Goal: Task Accomplishment & Management: Manage account settings

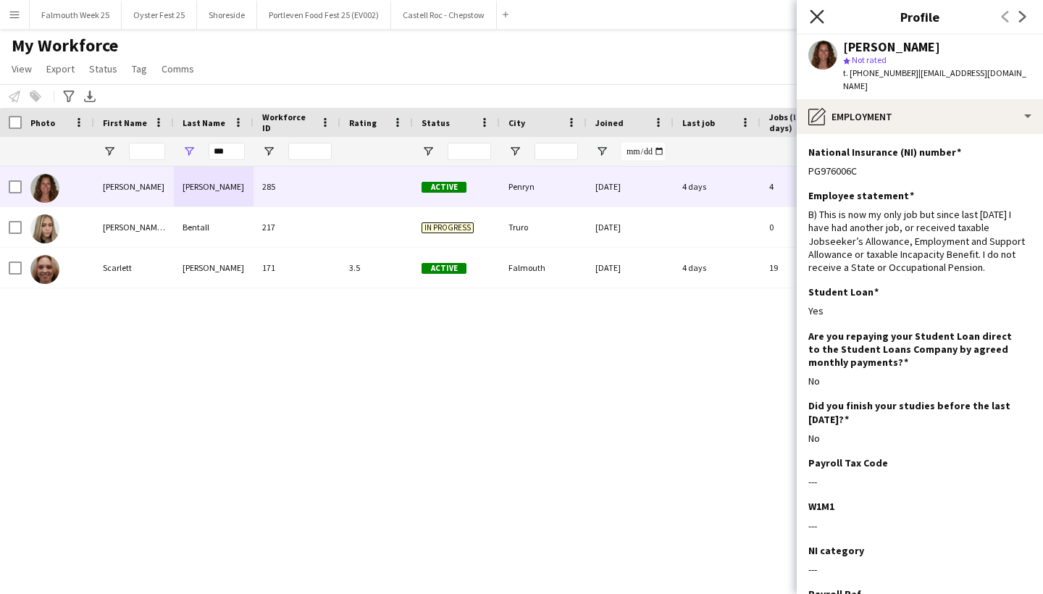
click at [813, 19] on icon "Close pop-in" at bounding box center [817, 16] width 14 height 14
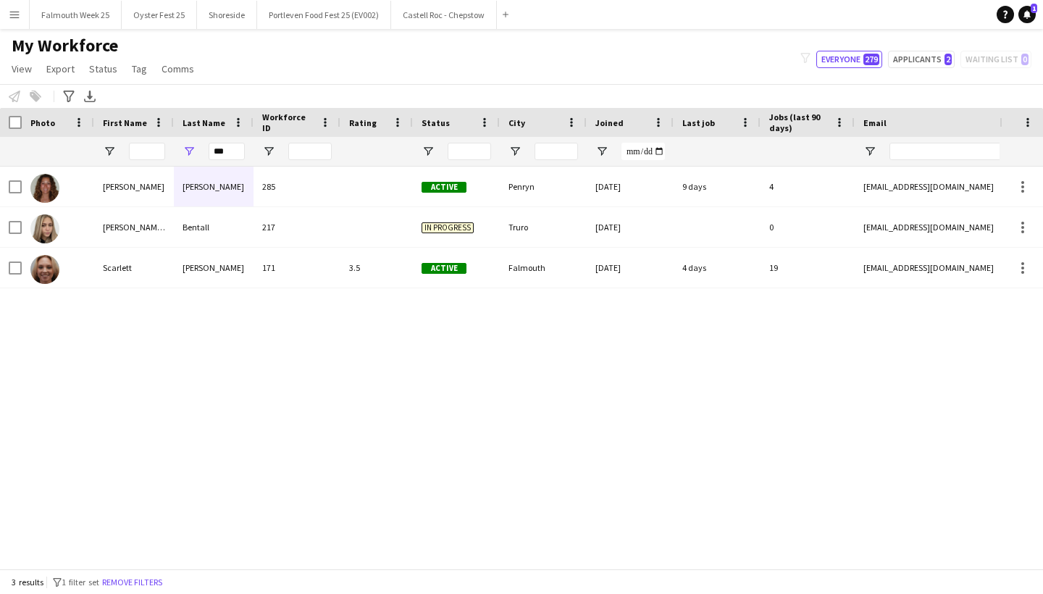
click at [12, 14] on app-icon "Menu" at bounding box center [15, 15] width 12 height 12
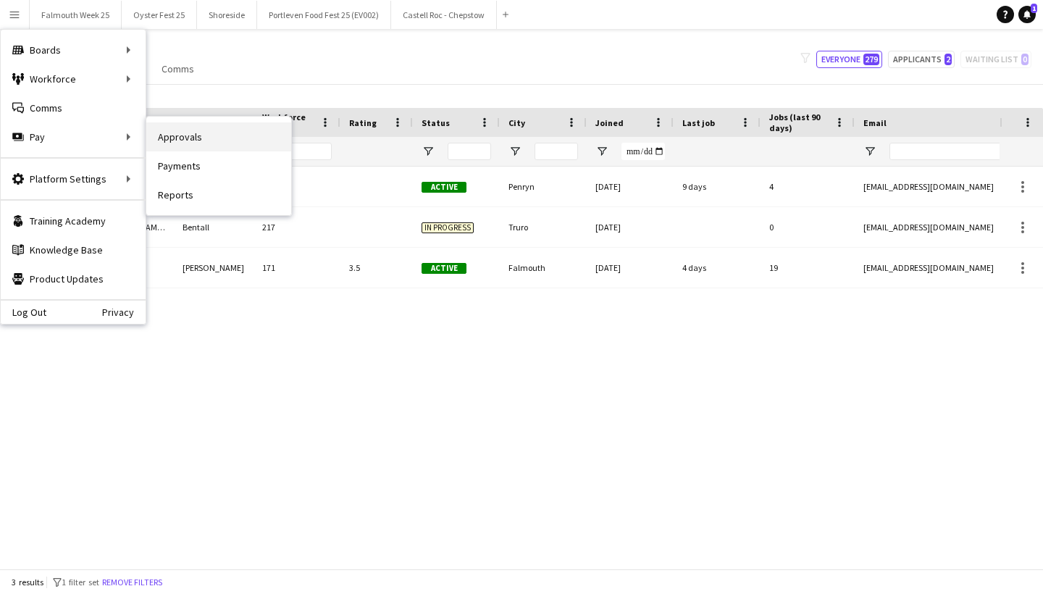
click at [185, 137] on link "Approvals" at bounding box center [218, 136] width 145 height 29
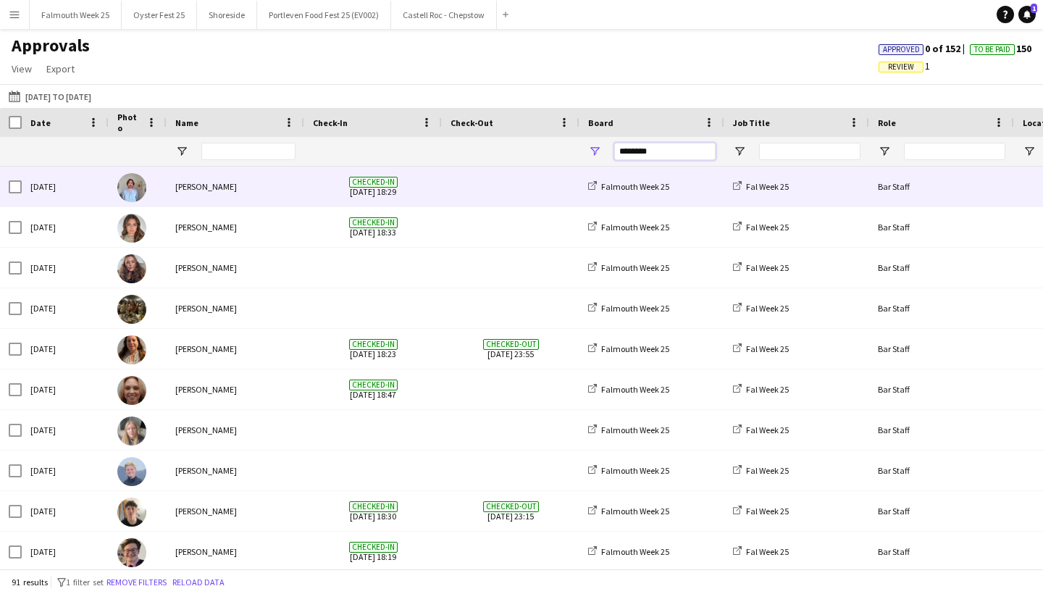
drag, startPoint x: 674, startPoint y: 151, endPoint x: 505, endPoint y: 171, distance: 170.0
click at [505, 171] on div "Date Photo Name" at bounding box center [521, 338] width 1043 height 461
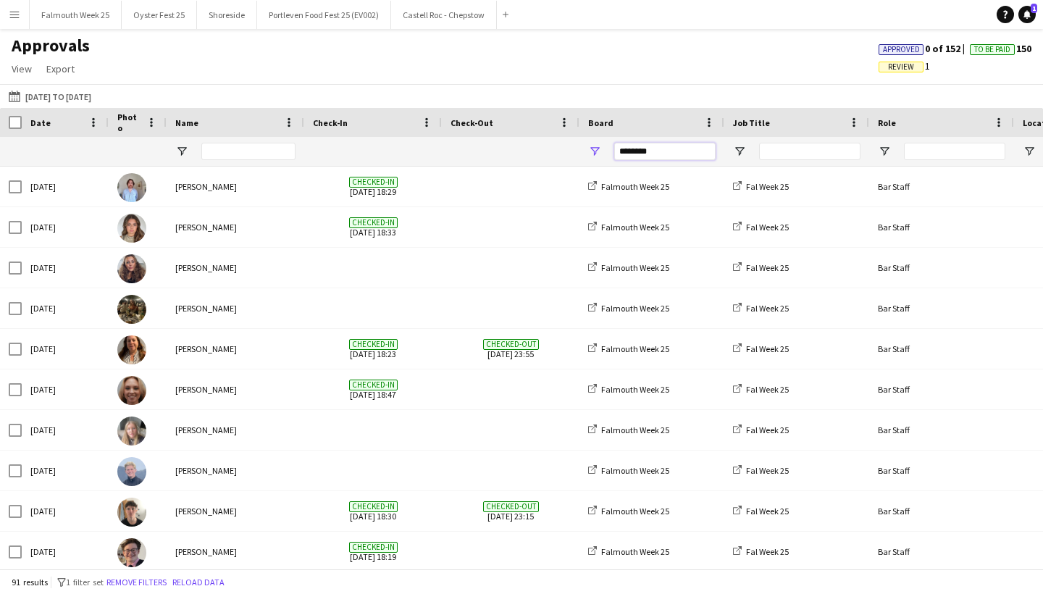
drag, startPoint x: 666, startPoint y: 151, endPoint x: 587, endPoint y: 151, distance: 79.7
click at [587, 151] on div "********" at bounding box center [652, 151] width 145 height 29
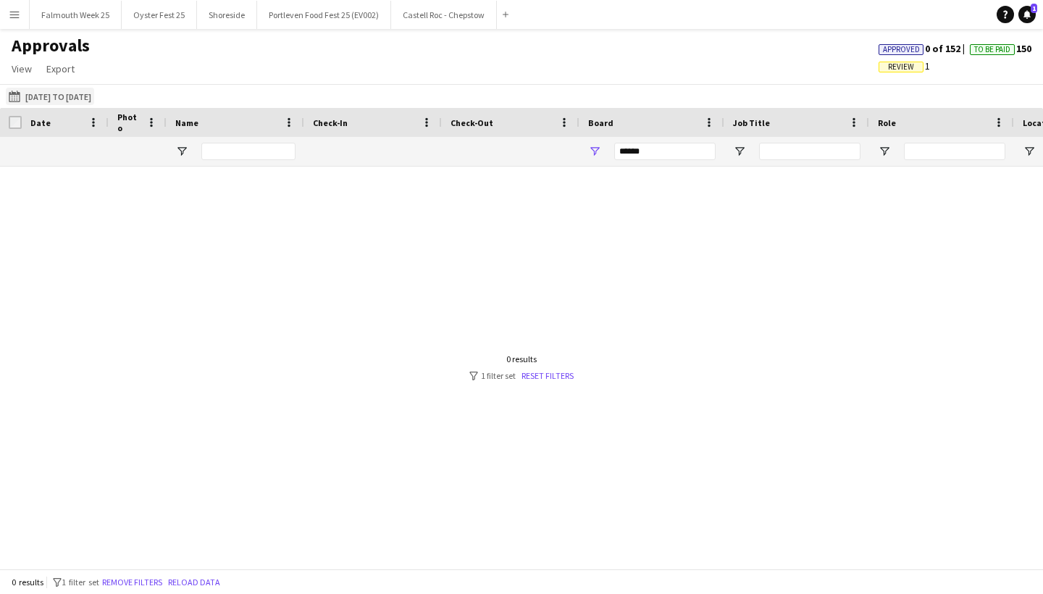
click at [94, 99] on button "11-08-2025 to 17-08-2025 11-08-2025 to 17-08-2025" at bounding box center [50, 96] width 88 height 17
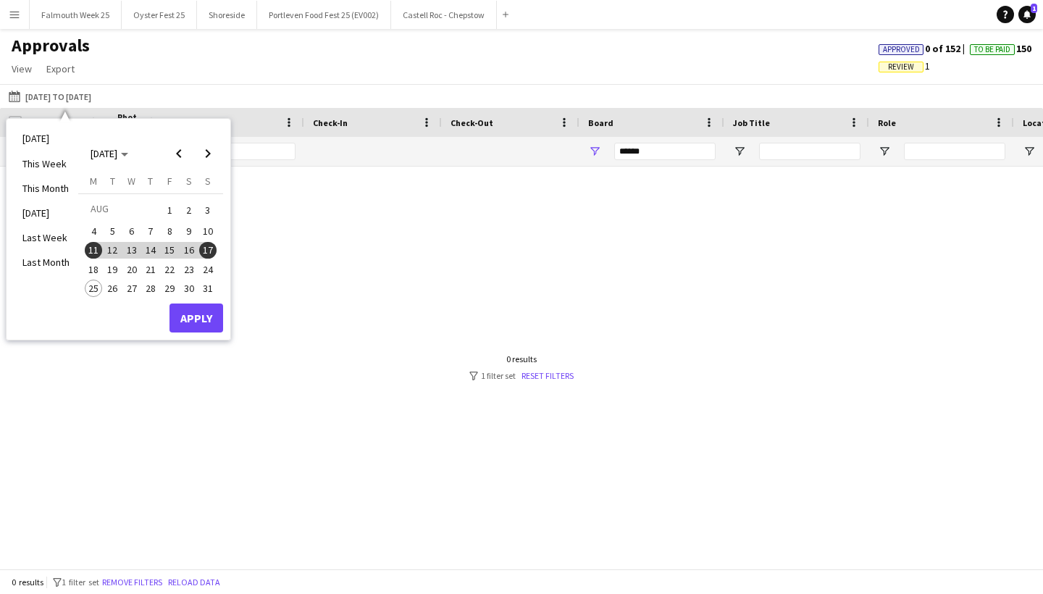
click at [97, 272] on span "18" at bounding box center [93, 269] width 17 height 17
click at [209, 264] on span "24" at bounding box center [207, 269] width 17 height 17
click at [201, 314] on button "Apply" at bounding box center [197, 318] width 54 height 29
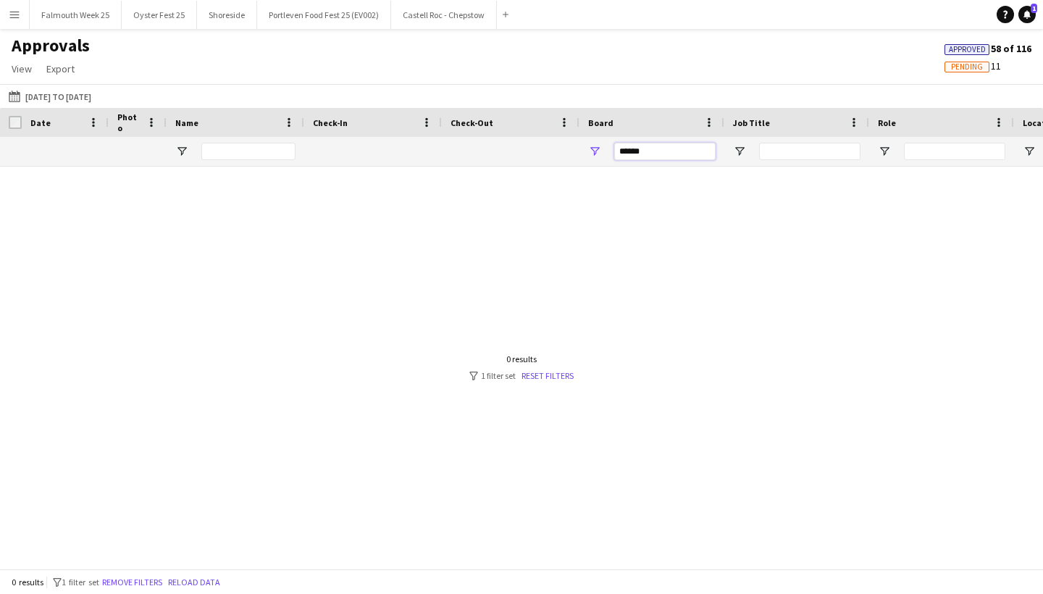
click at [650, 151] on input "******" at bounding box center [664, 151] width 101 height 17
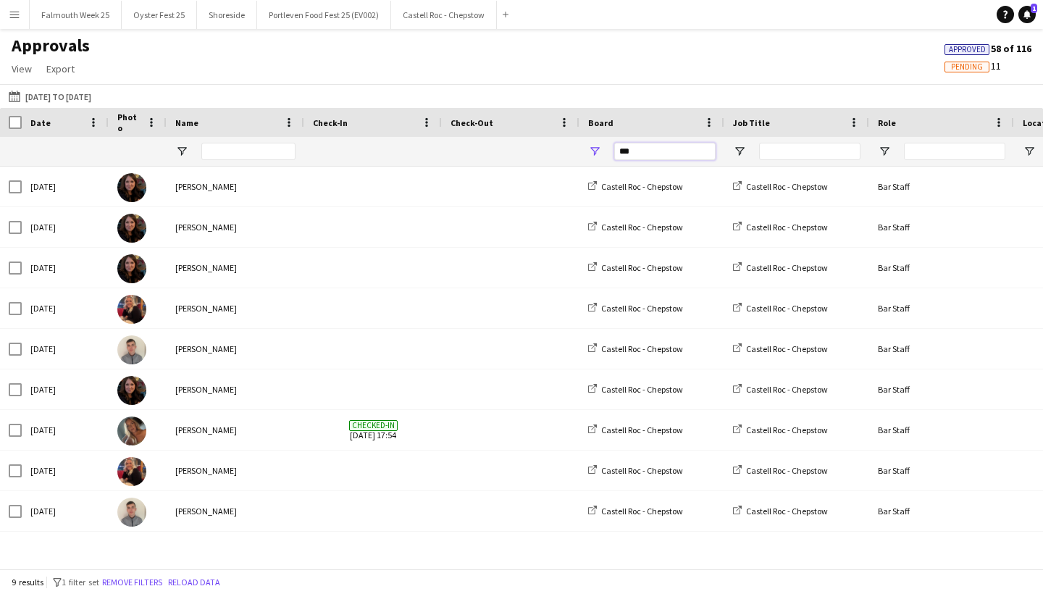
type input "***"
click at [13, 20] on app-icon "Menu" at bounding box center [15, 15] width 12 height 12
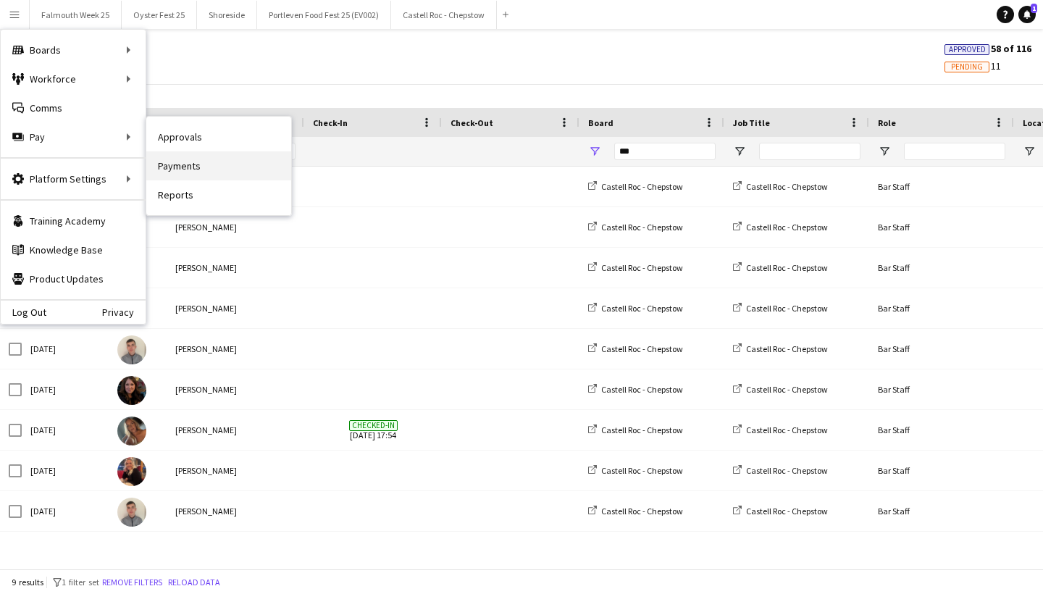
click at [206, 176] on link "Payments" at bounding box center [218, 165] width 145 height 29
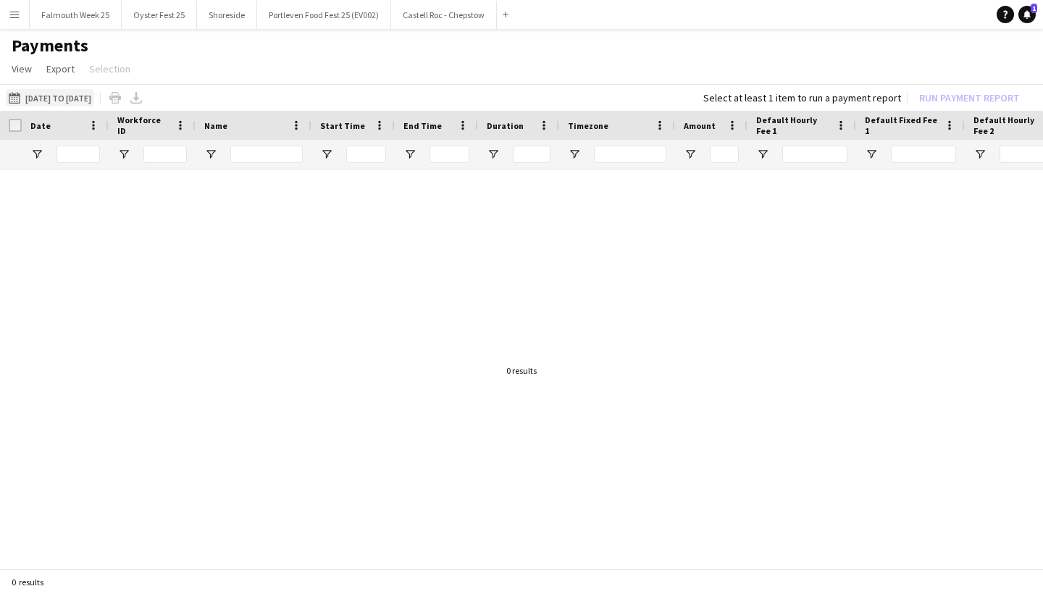
click at [94, 106] on button "11-08-2025 to 17-08-2025 11-08-2025 to 17-08-2025" at bounding box center [50, 97] width 88 height 17
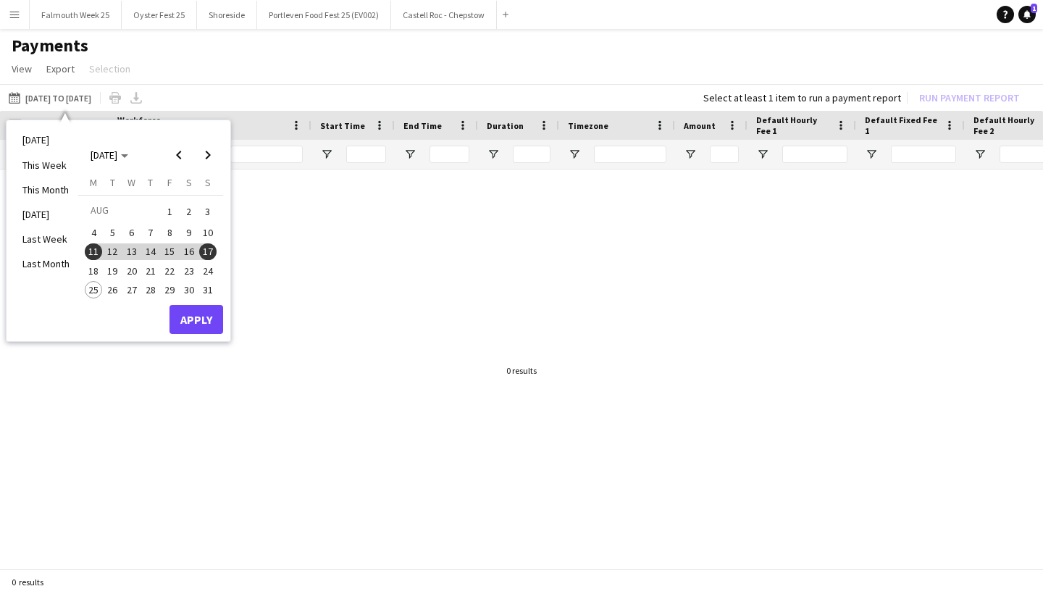
click at [96, 262] on span "18" at bounding box center [93, 270] width 17 height 17
click at [213, 264] on span "24" at bounding box center [207, 270] width 17 height 17
click at [197, 315] on button "Apply" at bounding box center [197, 319] width 54 height 29
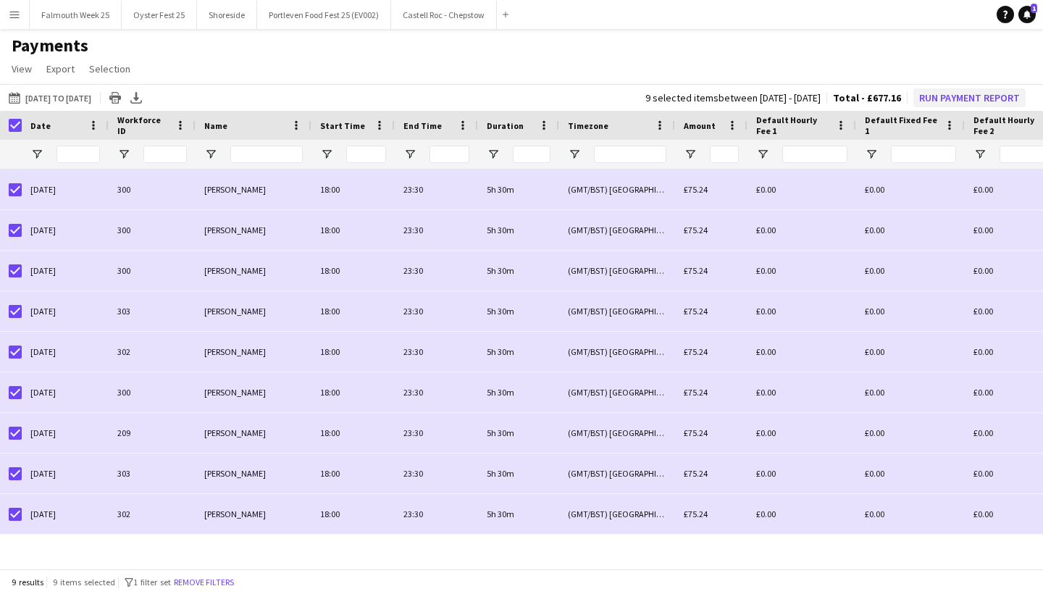
click at [941, 94] on button "Run Payment Report" at bounding box center [969, 97] width 112 height 19
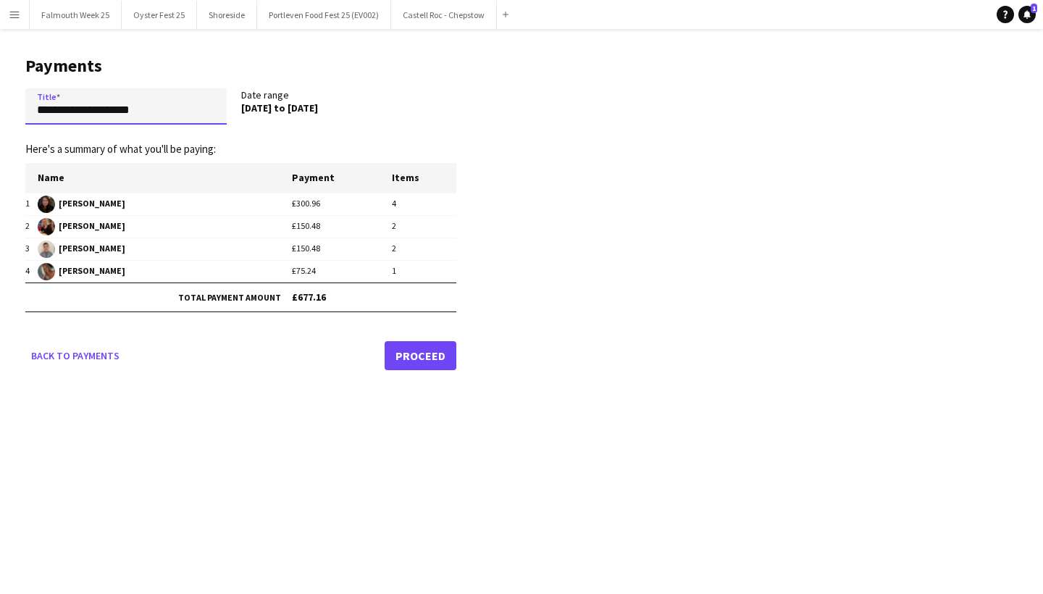
drag, startPoint x: 169, startPoint y: 117, endPoint x: 33, endPoint y: 112, distance: 136.3
click at [33, 112] on input "**********" at bounding box center [125, 106] width 201 height 36
type input "**********"
click at [83, 348] on link "Back to payments" at bounding box center [75, 355] width 100 height 29
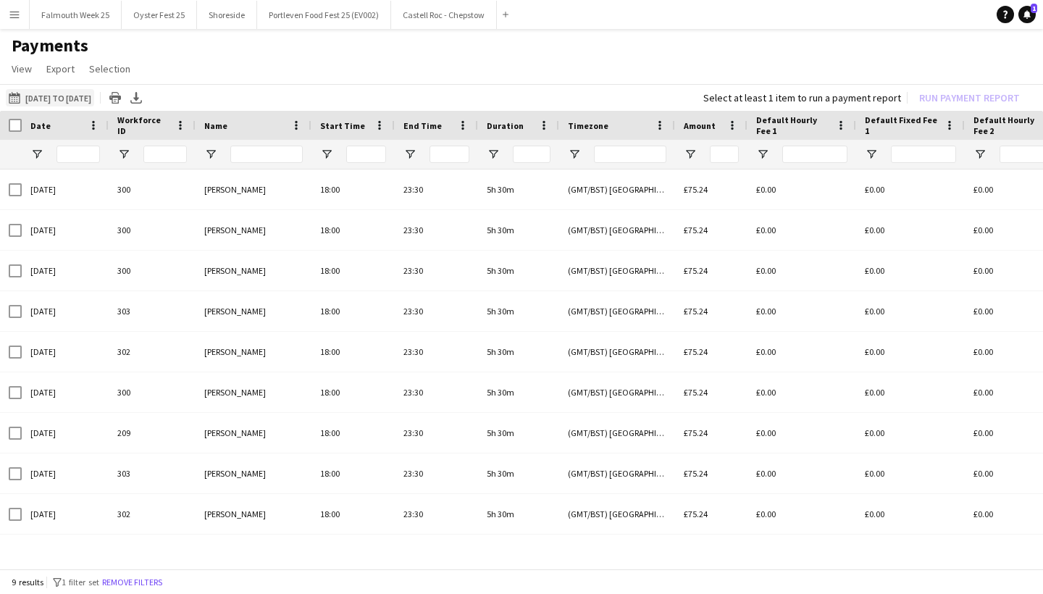
click at [12, 100] on app-icon "18-08-2025 to 24-08-2025" at bounding box center [17, 98] width 17 height 12
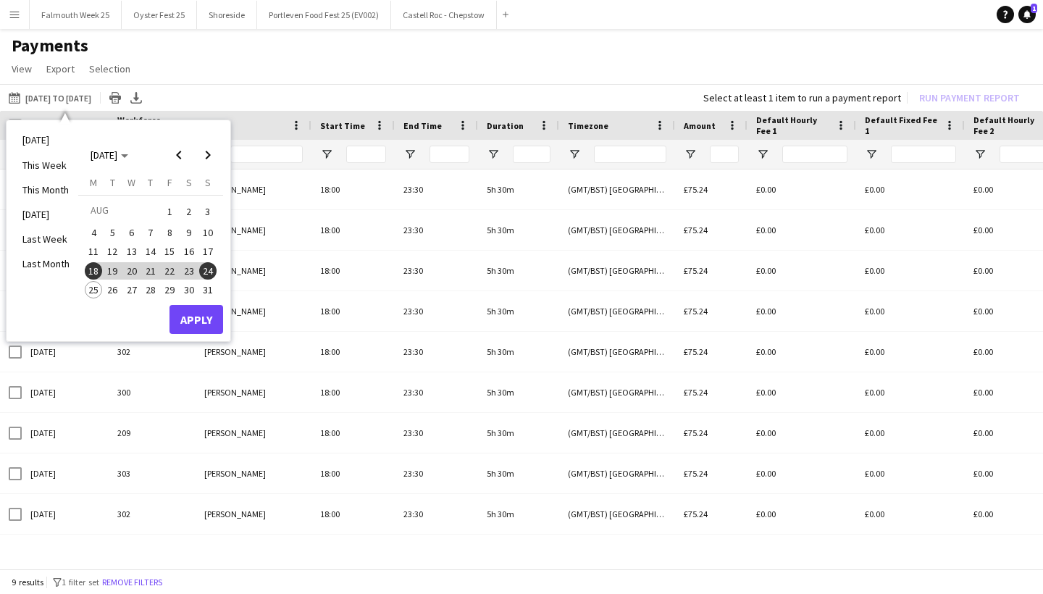
click at [228, 84] on div "18-08-2025 to 24-08-2025 18-08-2025 to 24-08-2025 Today This Week This Month Ye…" at bounding box center [521, 97] width 1043 height 27
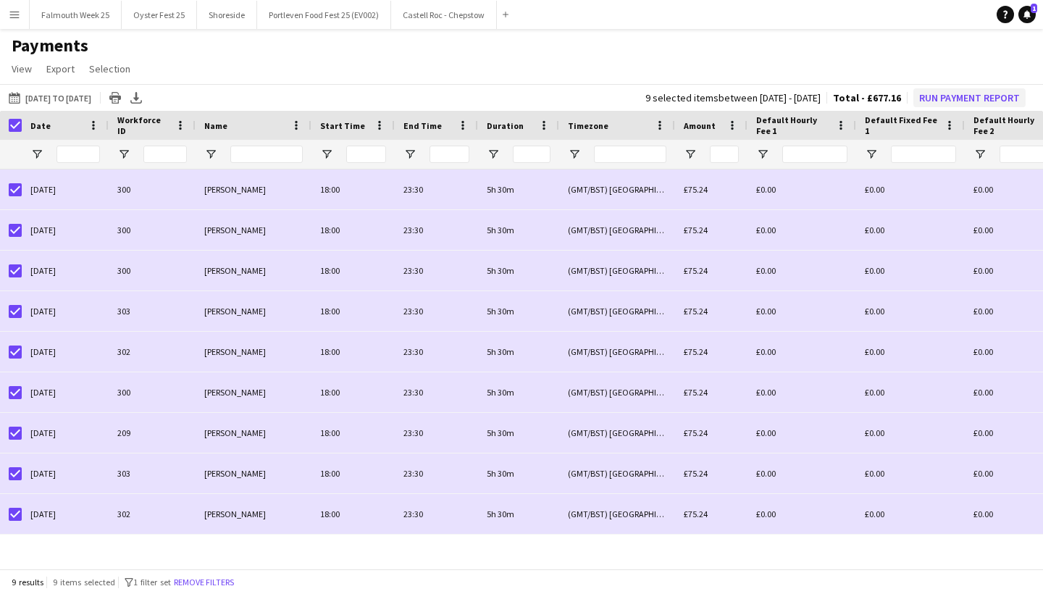
click at [973, 97] on button "Run Payment Report" at bounding box center [969, 97] width 112 height 19
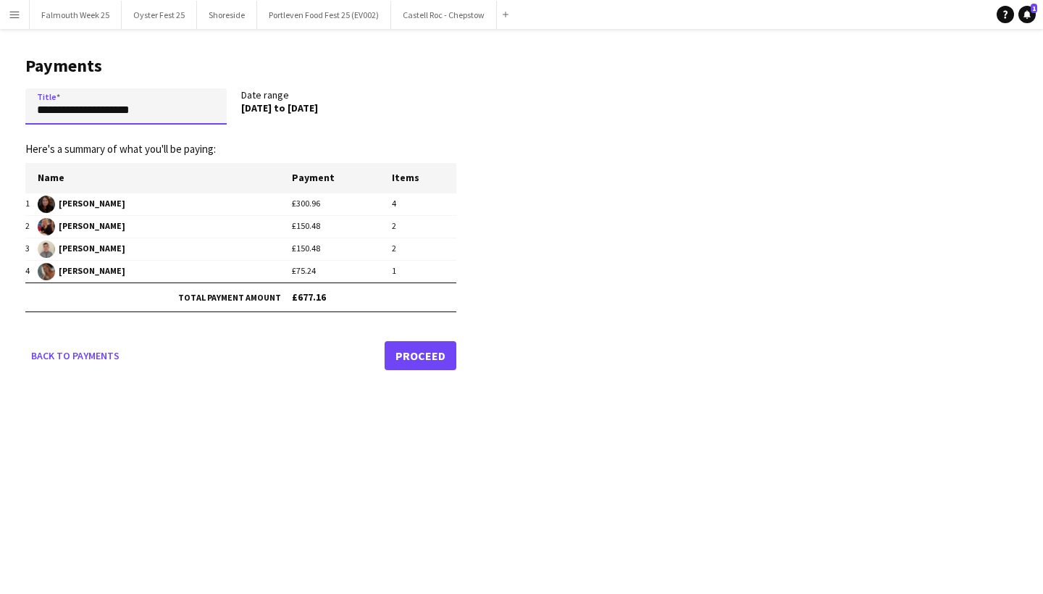
drag, startPoint x: 166, startPoint y: 112, endPoint x: 0, endPoint y: 113, distance: 165.9
click at [0, 113] on main "**********" at bounding box center [235, 210] width 471 height 363
type input "**********"
click at [414, 356] on link "Proceed" at bounding box center [421, 355] width 72 height 29
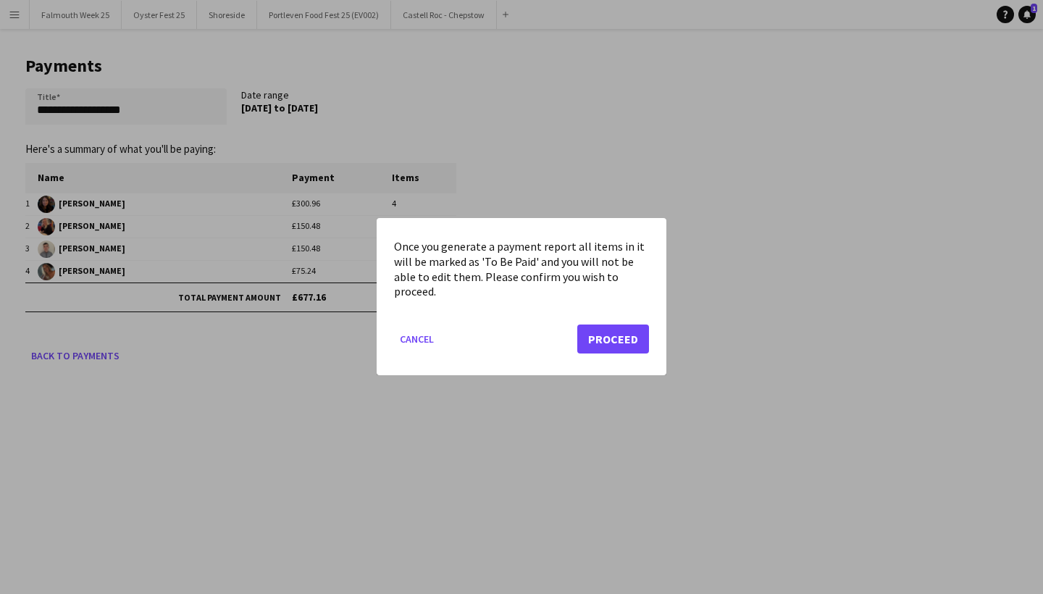
click at [603, 339] on button "Proceed" at bounding box center [613, 339] width 72 height 29
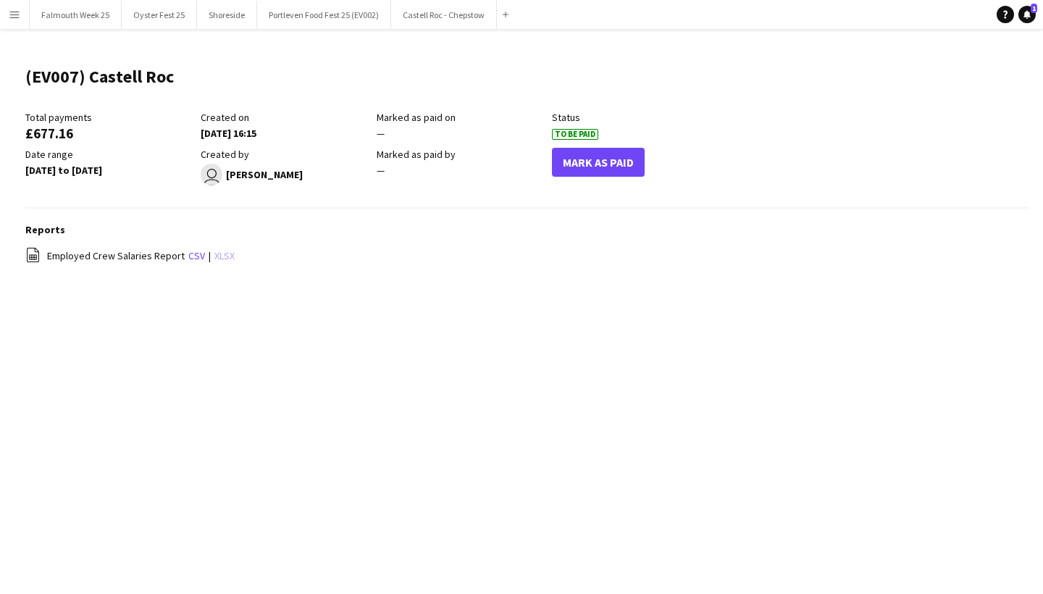
click at [226, 255] on link "xlsx" at bounding box center [224, 255] width 20 height 13
click at [22, 16] on button "Menu" at bounding box center [14, 14] width 29 height 29
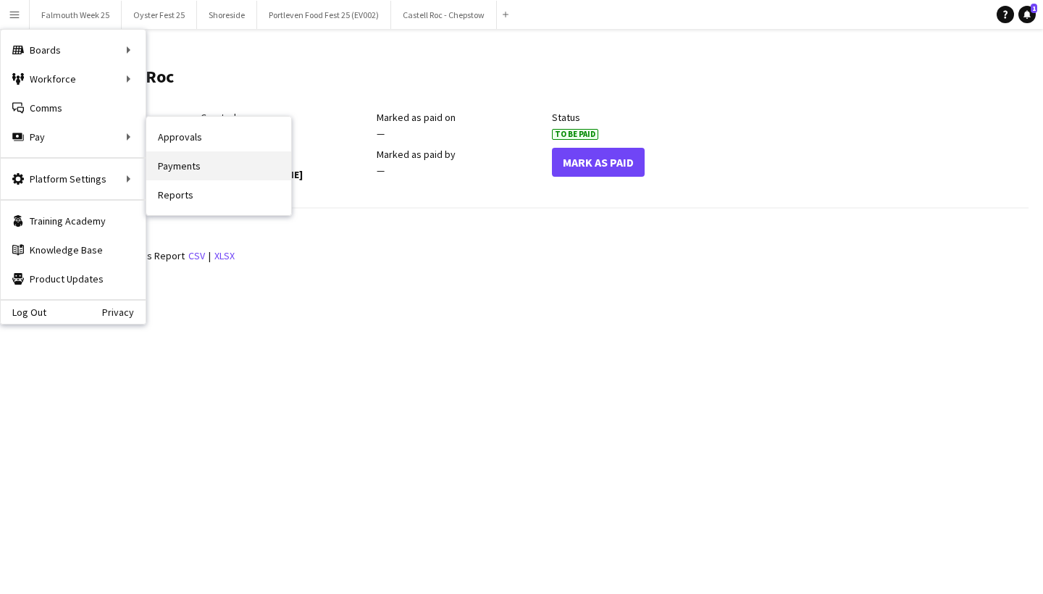
click at [186, 163] on link "Payments" at bounding box center [218, 165] width 145 height 29
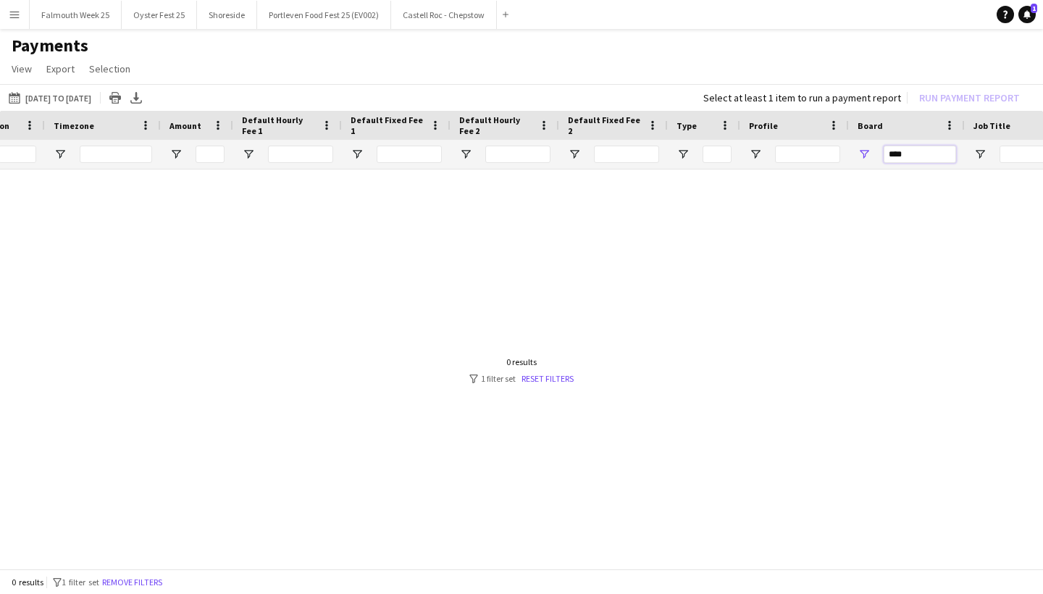
drag, startPoint x: 917, startPoint y: 151, endPoint x: 825, endPoint y: 153, distance: 92.0
click at [825, 153] on div at bounding box center [696, 154] width 2421 height 29
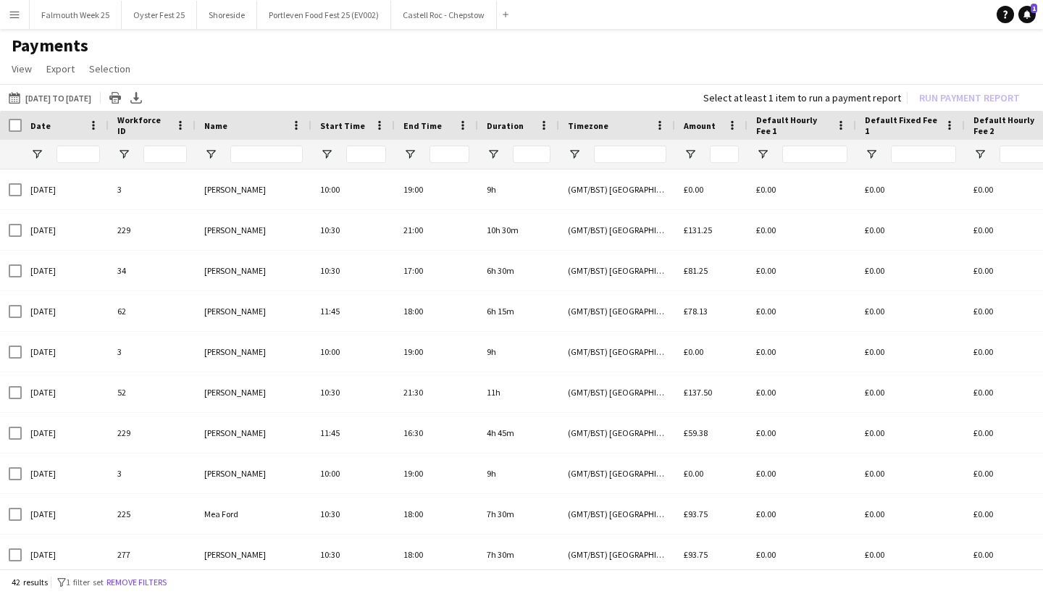
type input "******"
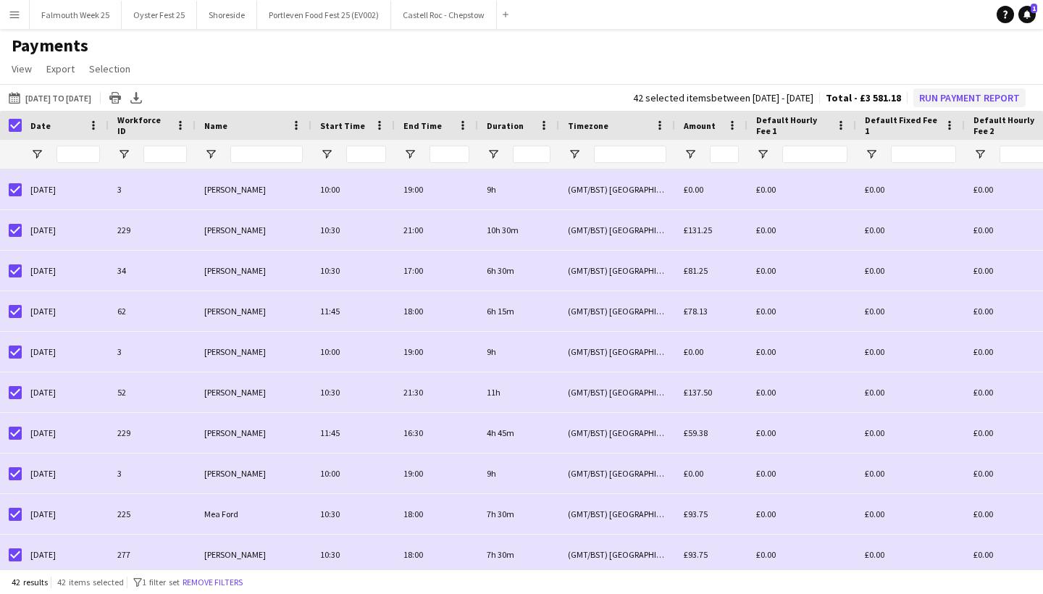
click at [966, 98] on button "Run Payment Report" at bounding box center [969, 97] width 112 height 19
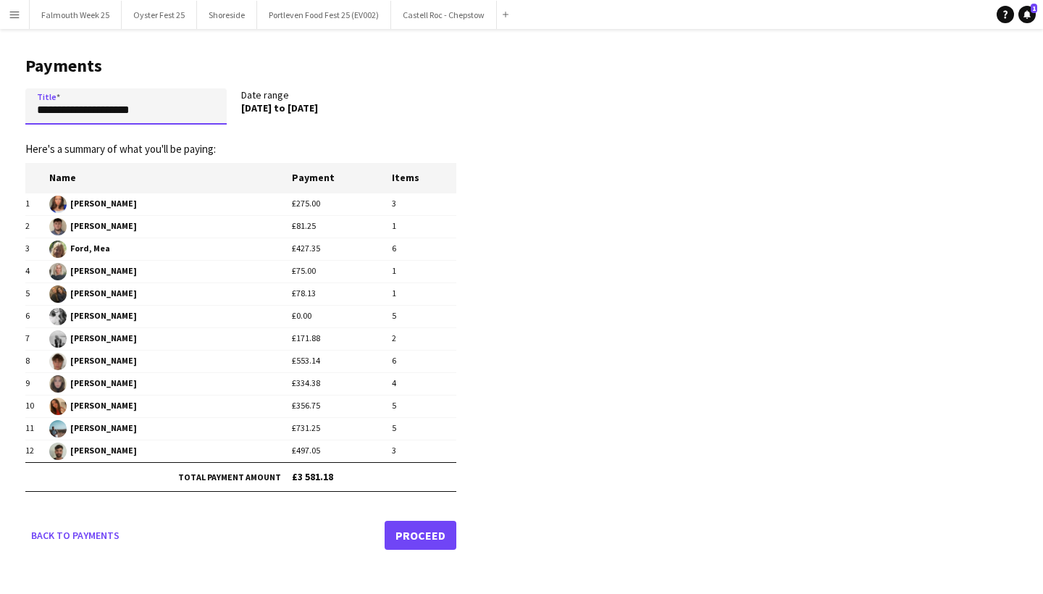
drag, startPoint x: 168, startPoint y: 115, endPoint x: 14, endPoint y: 115, distance: 154.3
click at [14, 115] on main "**********" at bounding box center [235, 300] width 471 height 543
type input "**********"
click at [404, 522] on link "Proceed" at bounding box center [421, 535] width 72 height 29
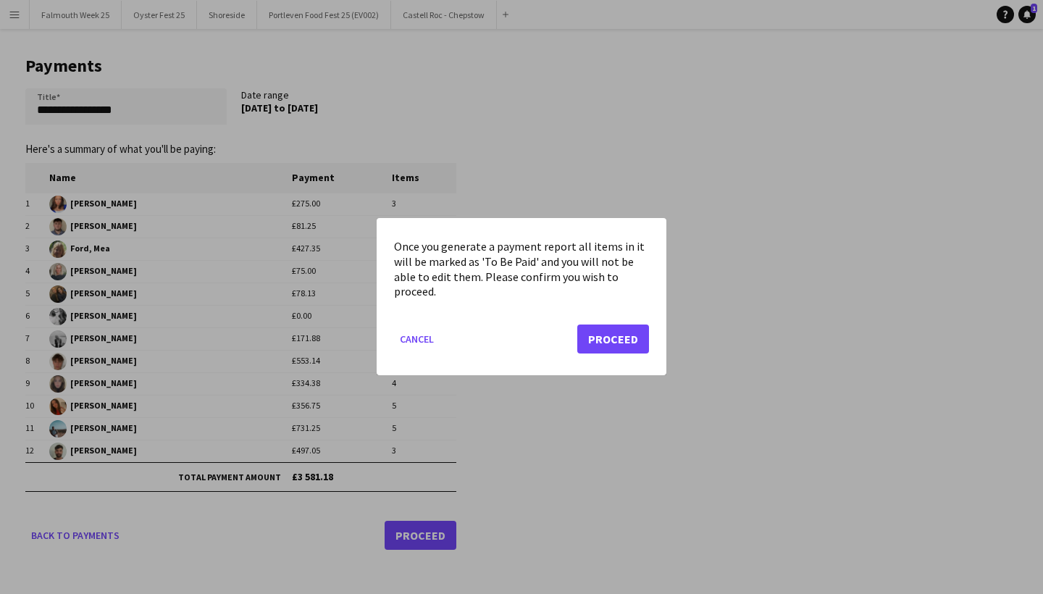
click at [618, 339] on button "Proceed" at bounding box center [613, 339] width 72 height 29
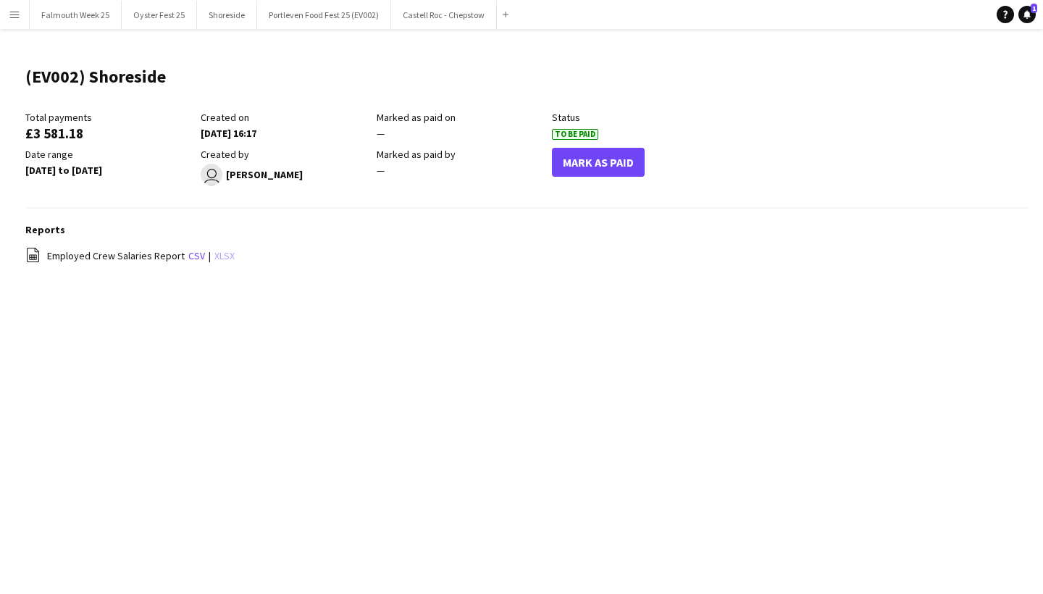
click at [221, 255] on link "xlsx" at bounding box center [224, 255] width 20 height 13
click at [14, 17] on app-icon "Menu" at bounding box center [15, 15] width 12 height 12
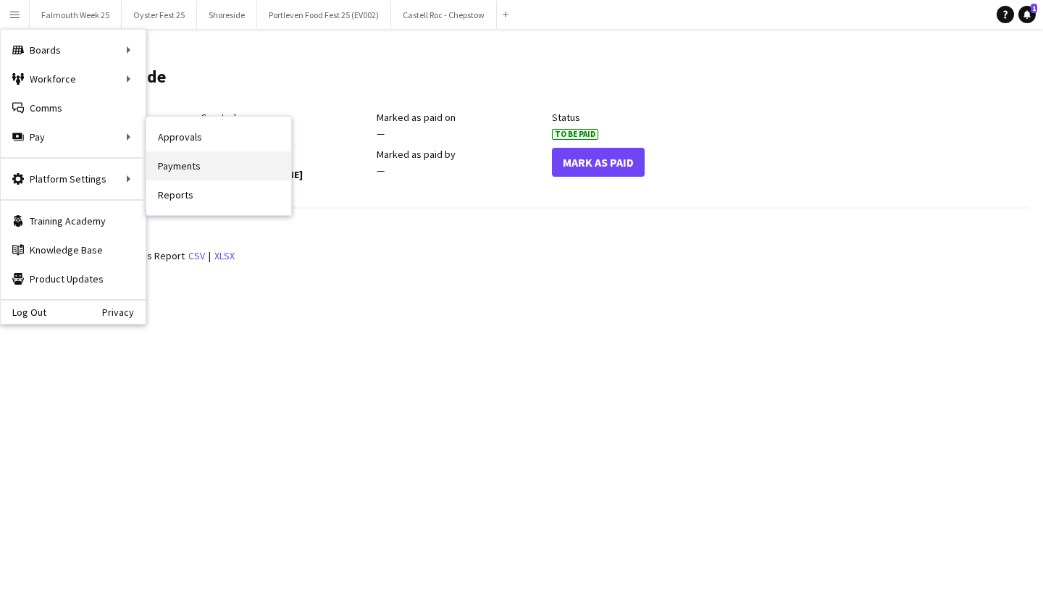
click at [192, 173] on link "Payments" at bounding box center [218, 165] width 145 height 29
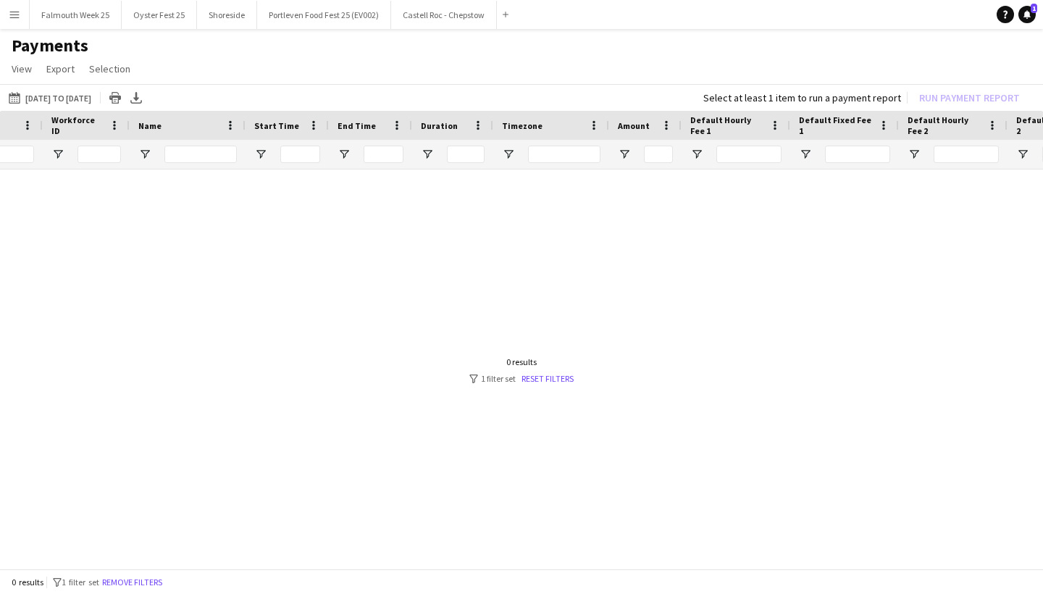
scroll to position [0, 233]
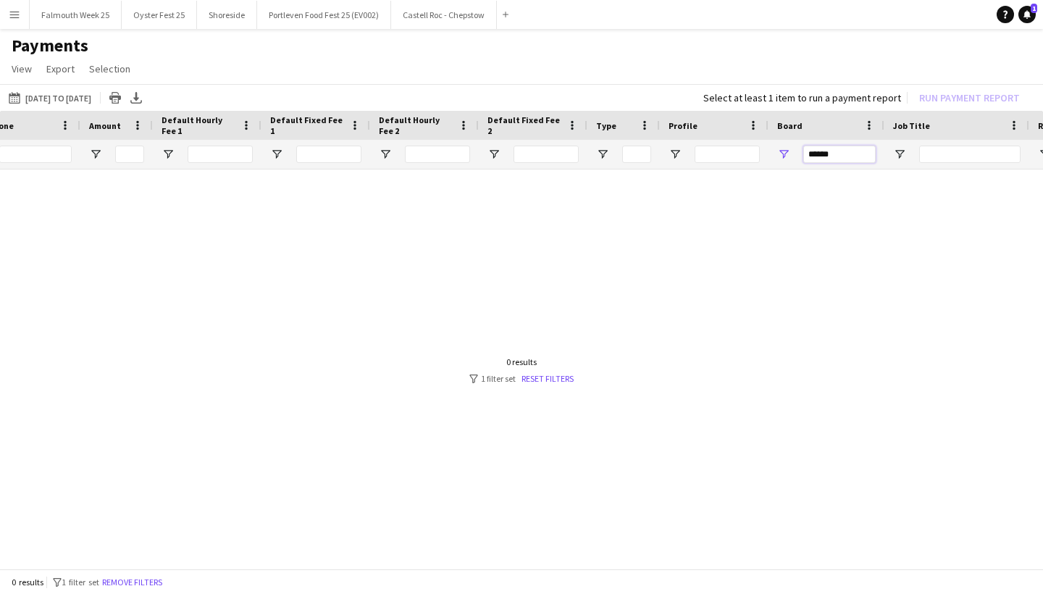
drag, startPoint x: 845, startPoint y: 156, endPoint x: 739, endPoint y: 156, distance: 105.8
click at [739, 156] on div at bounding box center [615, 154] width 2421 height 29
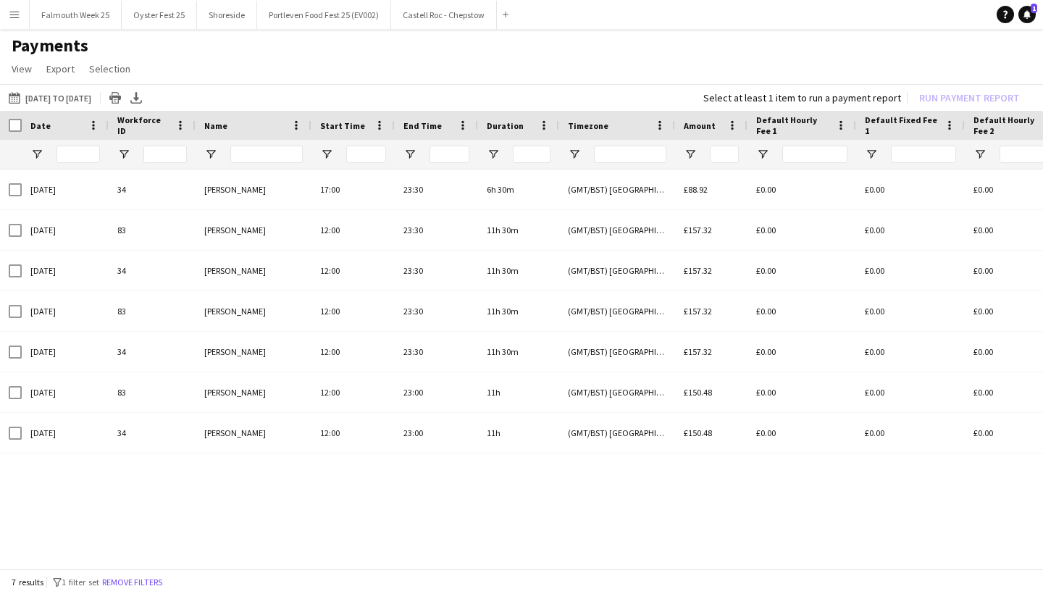
type input "*****"
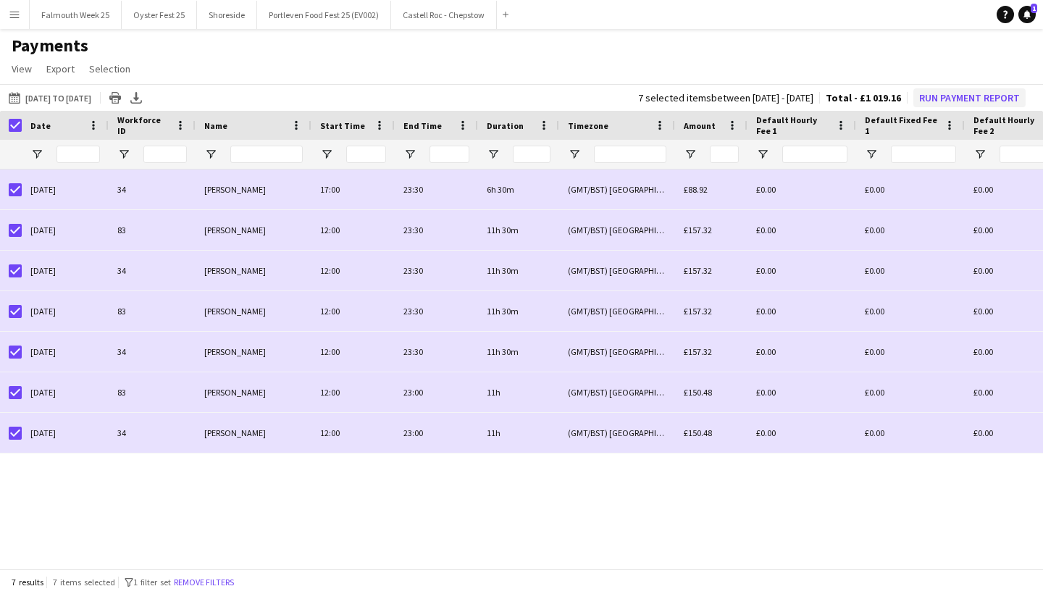
click at [945, 93] on button "Run Payment Report" at bounding box center [969, 97] width 112 height 19
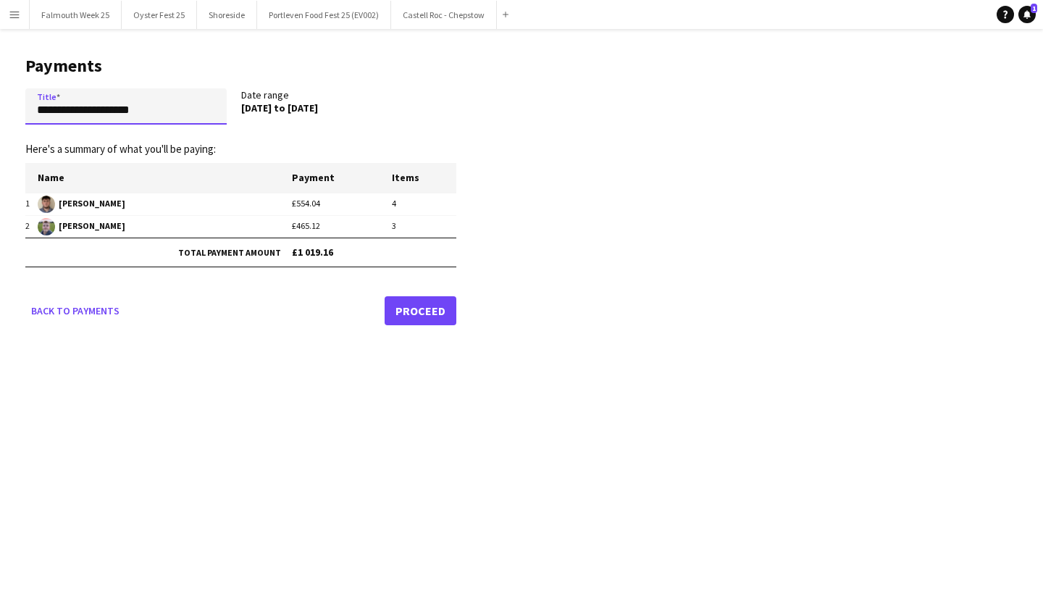
drag, startPoint x: 155, startPoint y: 108, endPoint x: 25, endPoint y: 109, distance: 130.4
click at [25, 109] on main "**********" at bounding box center [235, 188] width 471 height 318
type input "**********"
click at [418, 310] on link "Proceed" at bounding box center [421, 310] width 72 height 29
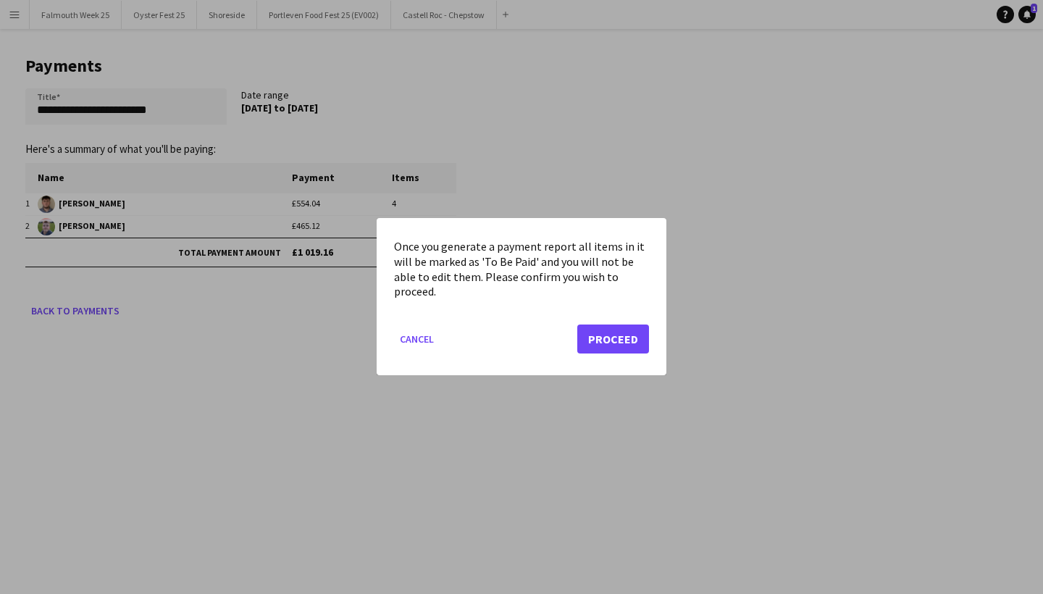
click at [605, 343] on button "Proceed" at bounding box center [613, 339] width 72 height 29
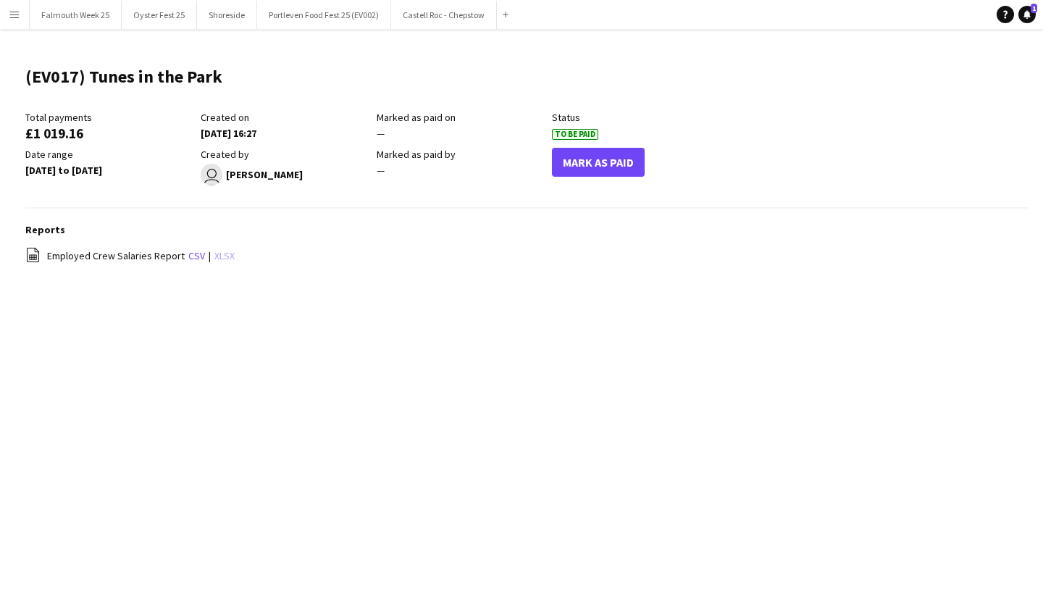
click at [223, 254] on link "xlsx" at bounding box center [224, 255] width 20 height 13
click at [17, 14] on app-icon "Menu" at bounding box center [15, 15] width 12 height 12
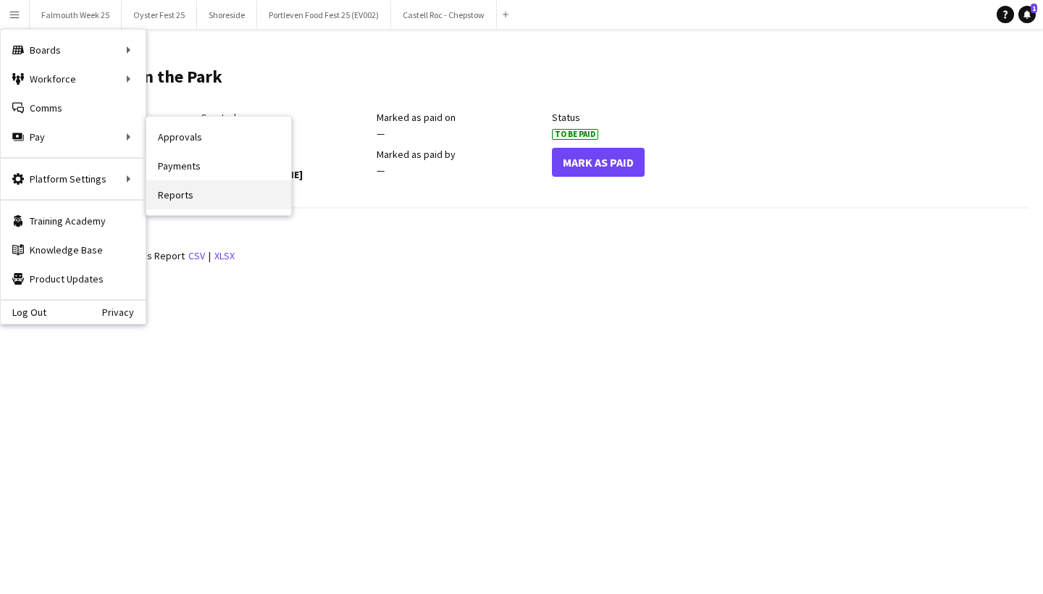
click at [187, 196] on link "Reports" at bounding box center [218, 194] width 145 height 29
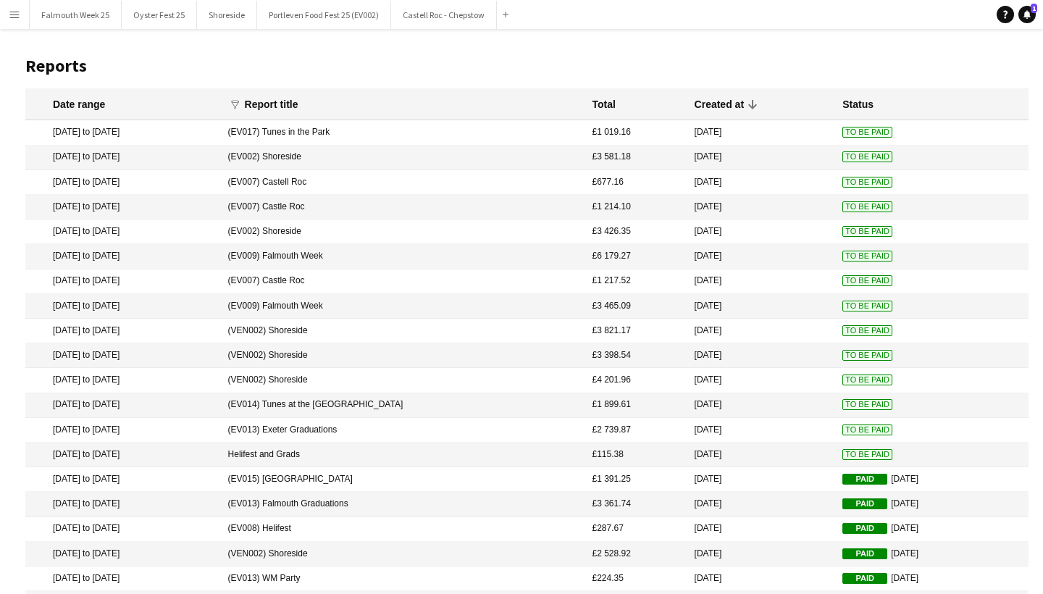
click at [405, 451] on mat-cell "Helifest and Grads" at bounding box center [403, 455] width 364 height 25
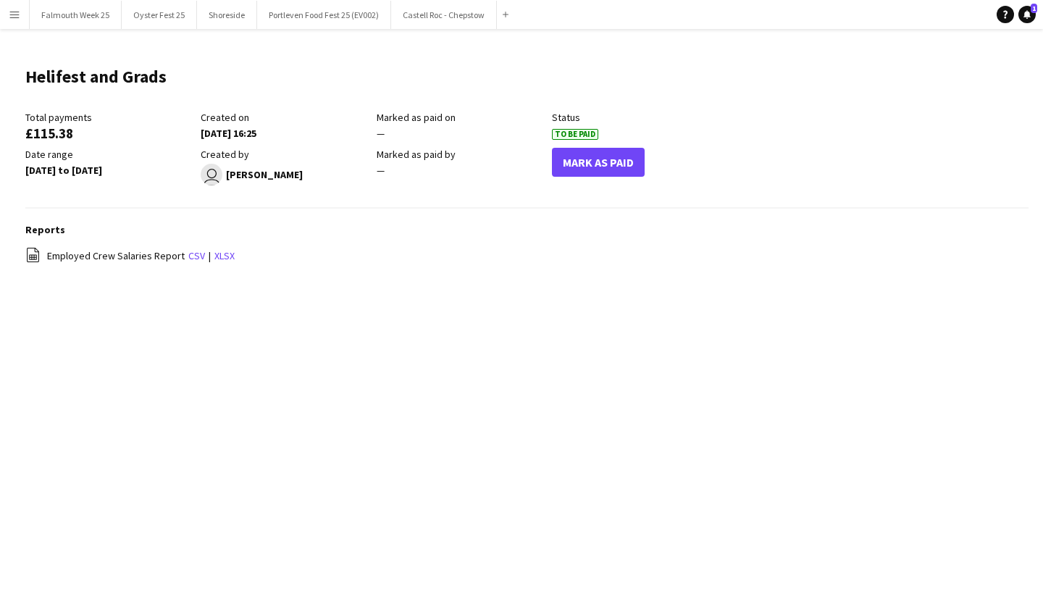
click at [603, 163] on button "Mark As Paid" at bounding box center [598, 162] width 93 height 29
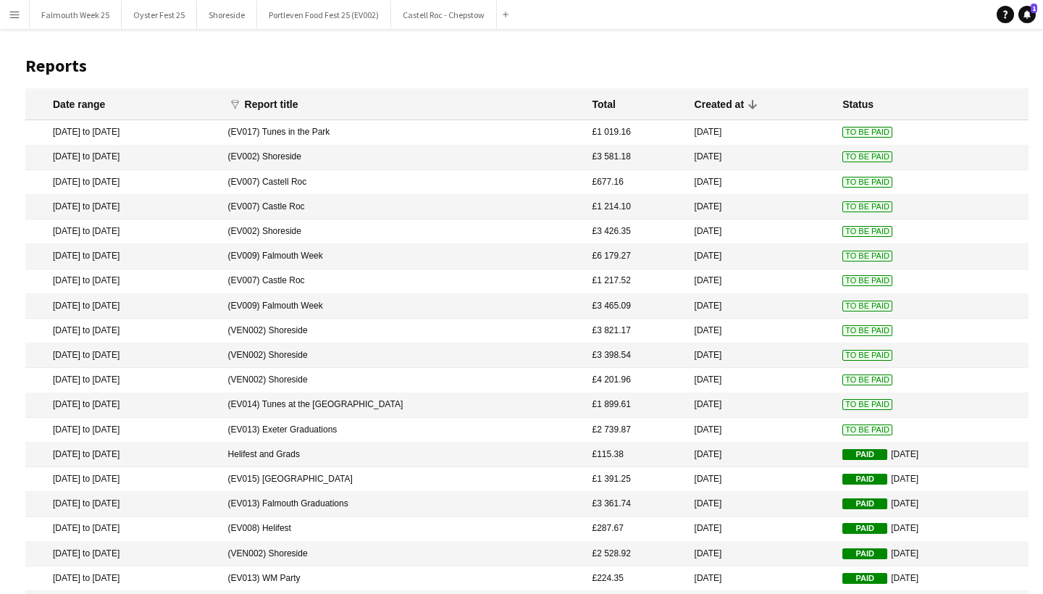
click at [842, 424] on span "To Be Paid" at bounding box center [867, 429] width 50 height 11
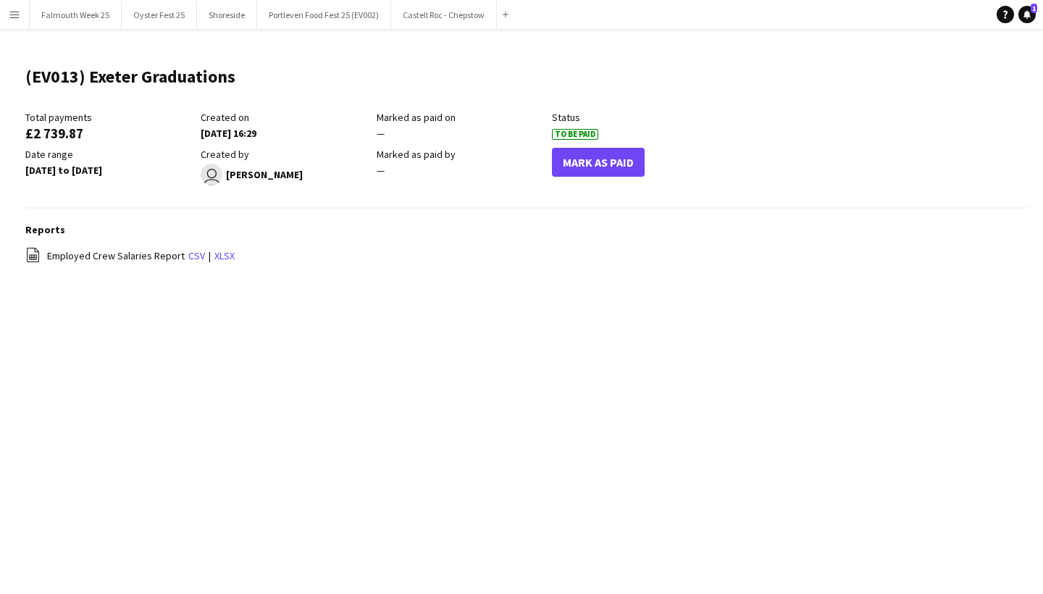
click at [604, 162] on button "Mark As Paid" at bounding box center [598, 162] width 93 height 29
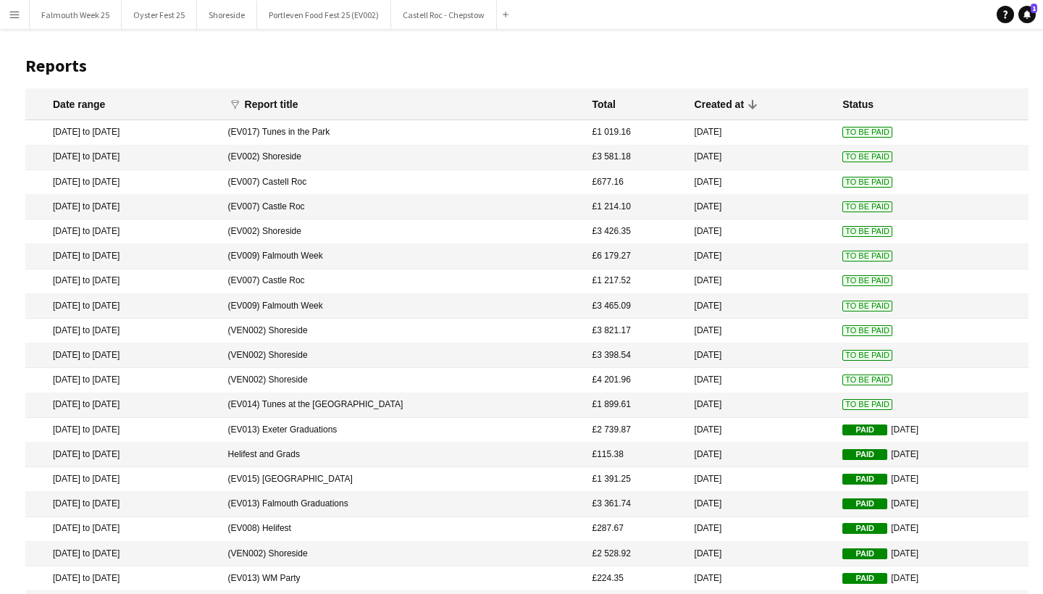
click at [842, 401] on span "To Be Paid" at bounding box center [867, 404] width 50 height 11
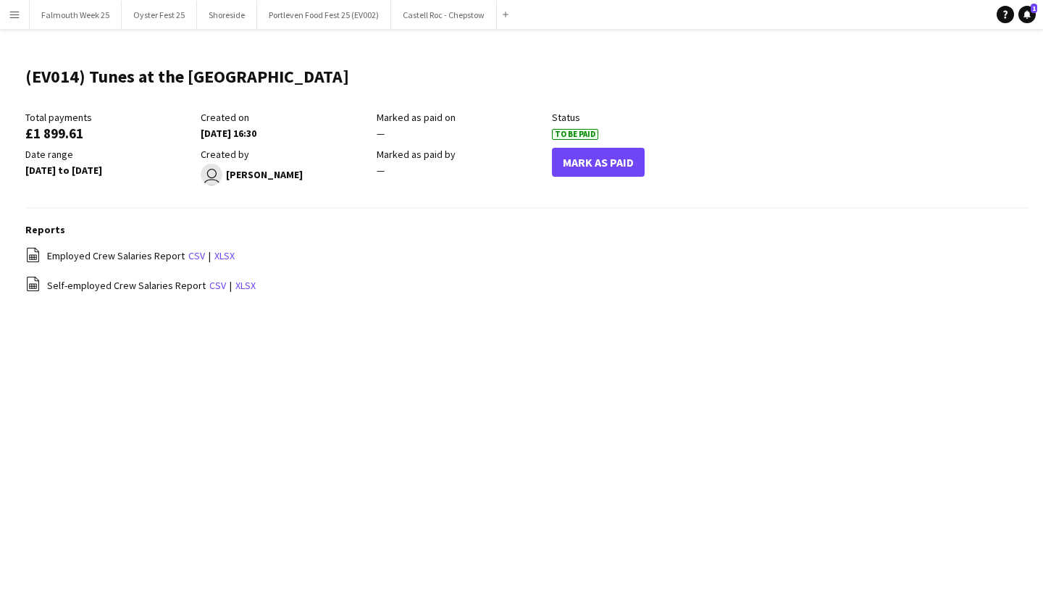
click at [591, 172] on button "Mark As Paid" at bounding box center [598, 162] width 93 height 29
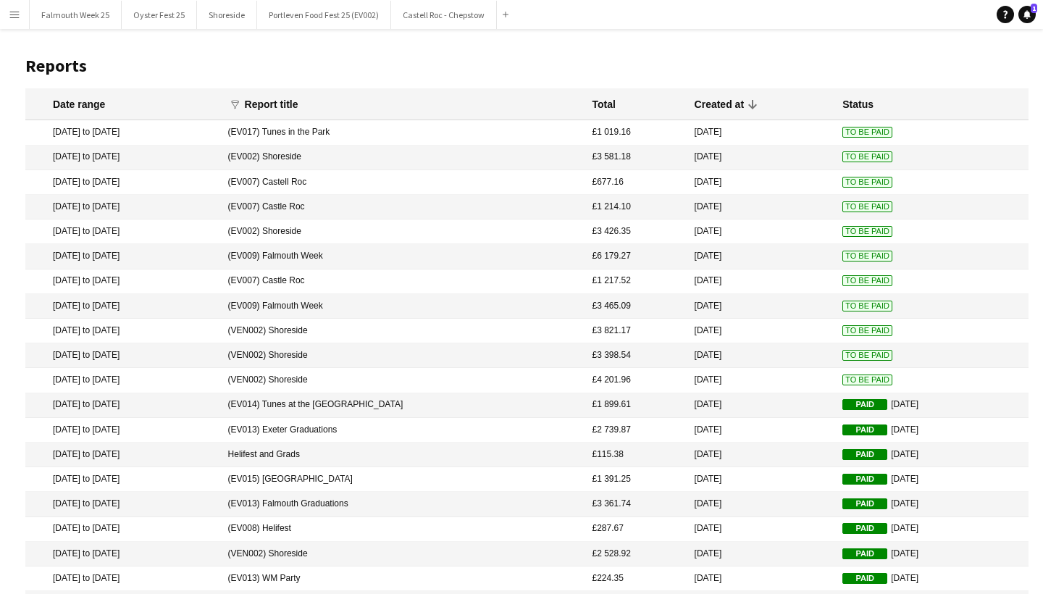
click at [691, 377] on mat-cell "[DATE]" at bounding box center [761, 380] width 148 height 25
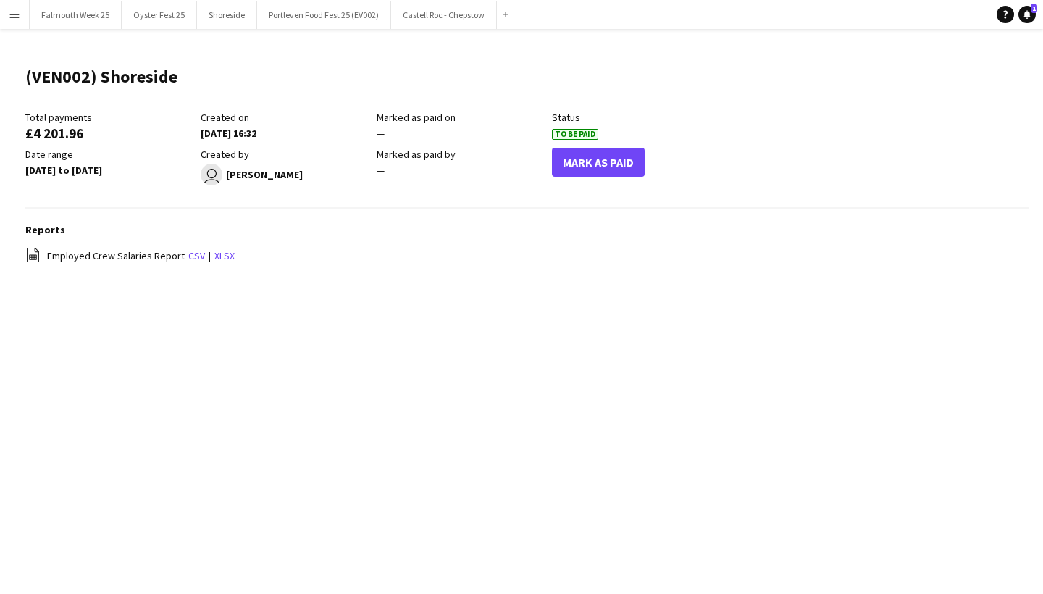
click at [581, 172] on button "Mark As Paid" at bounding box center [598, 162] width 93 height 29
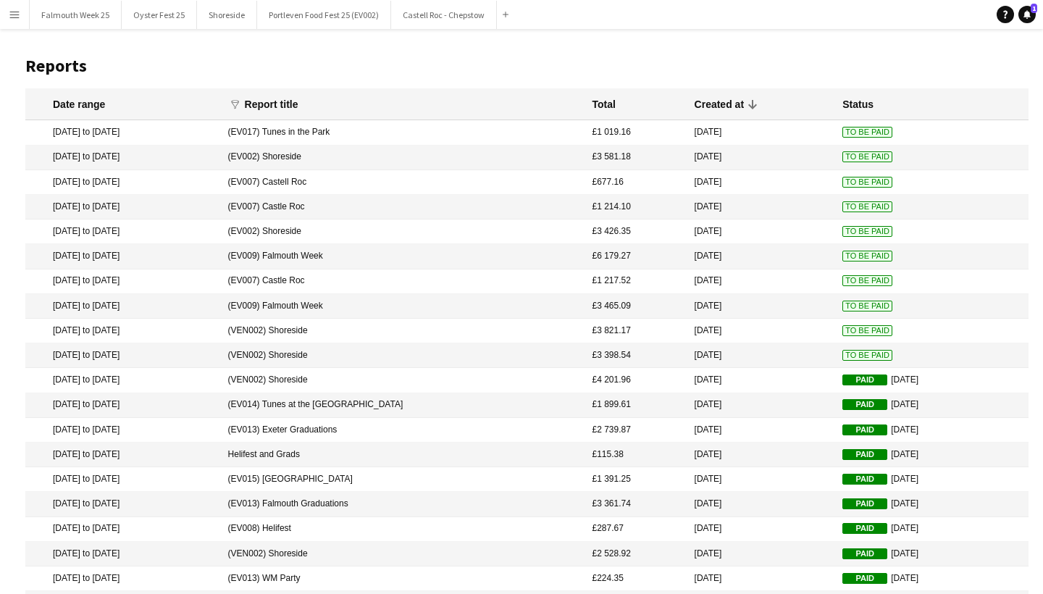
click at [842, 354] on span "To Be Paid" at bounding box center [867, 355] width 50 height 11
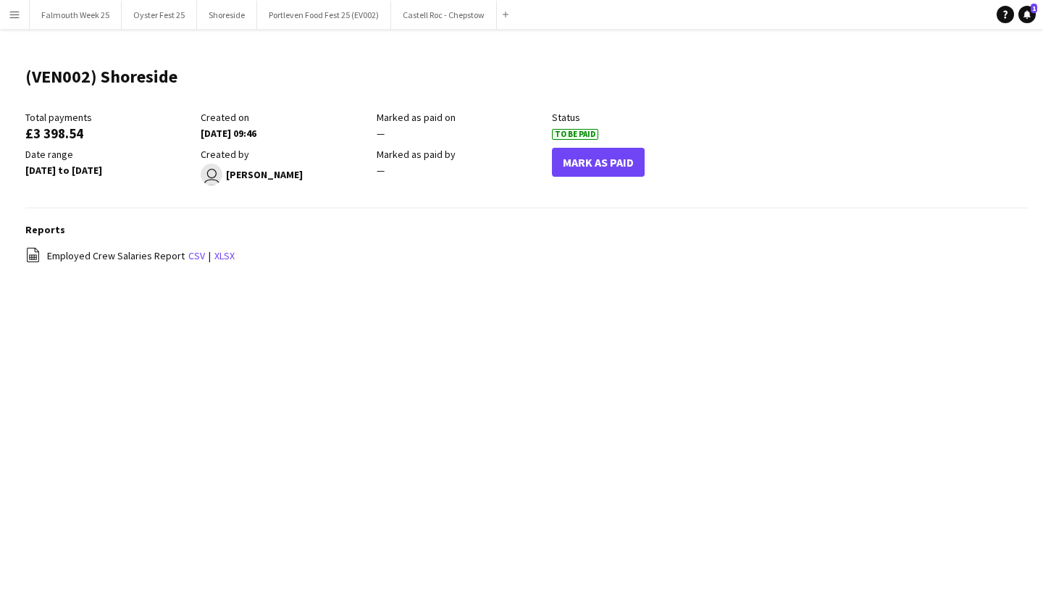
click at [567, 154] on button "Mark As Paid" at bounding box center [598, 162] width 93 height 29
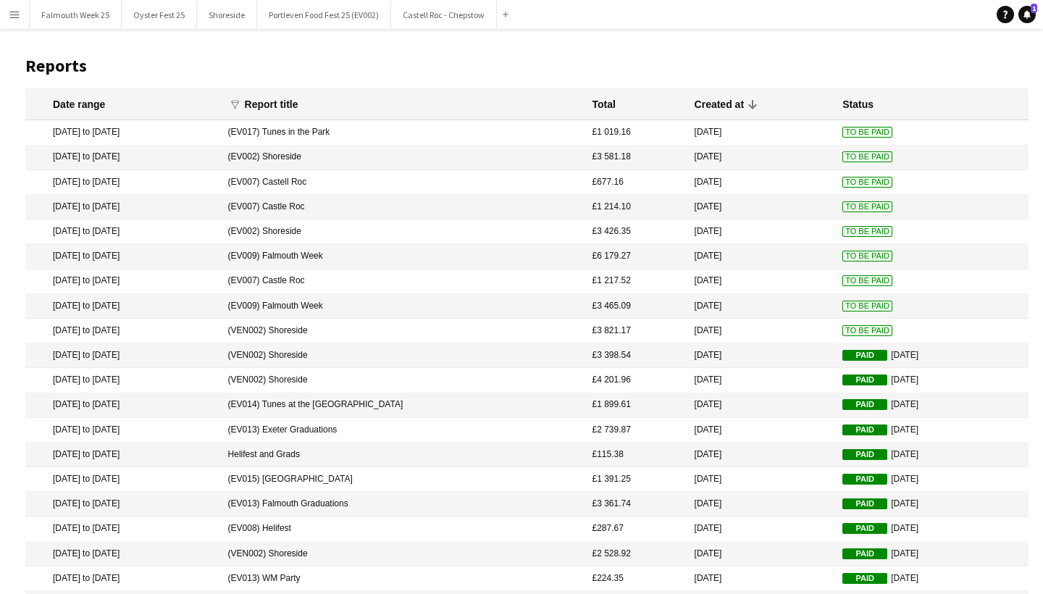
click at [842, 330] on span "To Be Paid" at bounding box center [867, 330] width 50 height 11
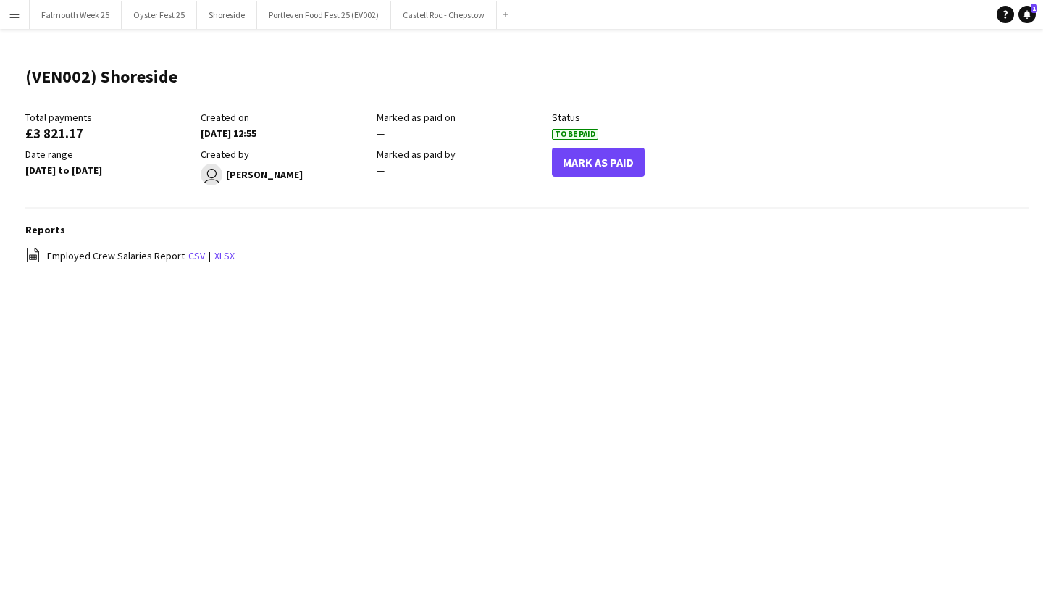
click at [599, 167] on button "Mark As Paid" at bounding box center [598, 162] width 93 height 29
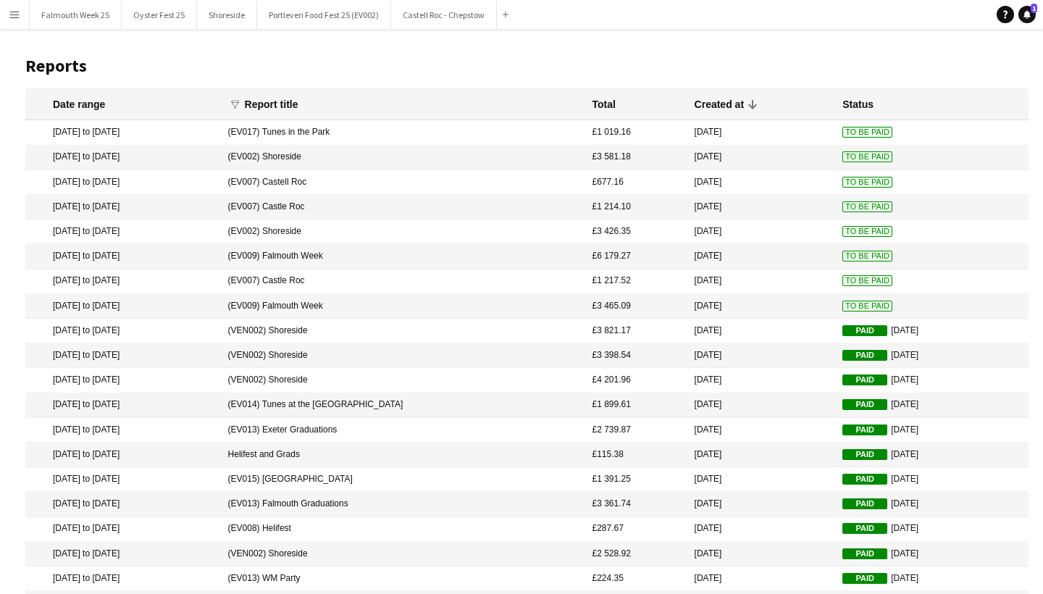
click at [836, 298] on mat-cell "To Be Paid" at bounding box center [931, 306] width 193 height 25
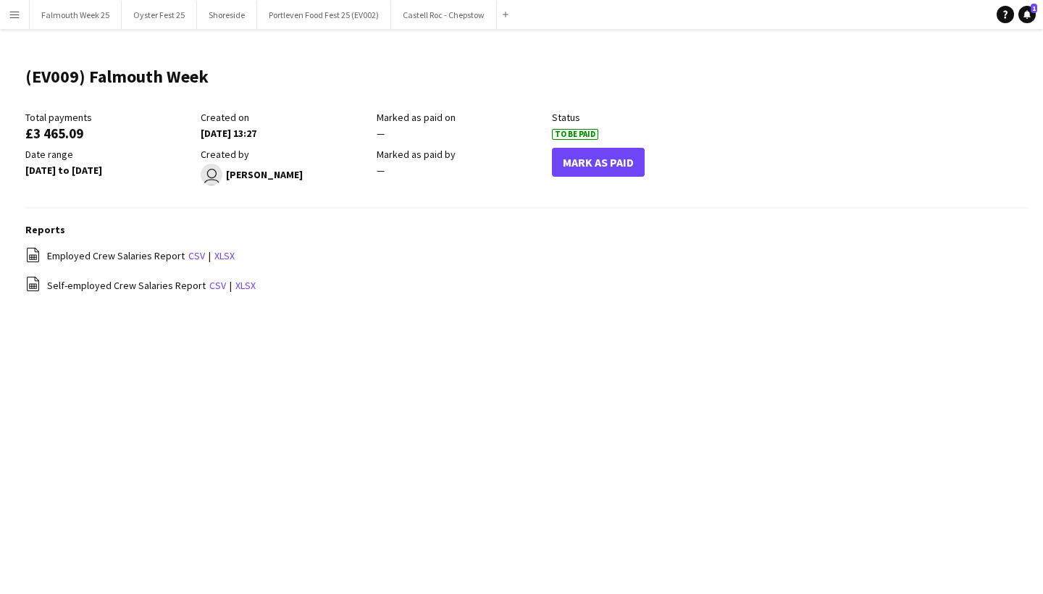
click at [632, 164] on button "Mark As Paid" at bounding box center [598, 162] width 93 height 29
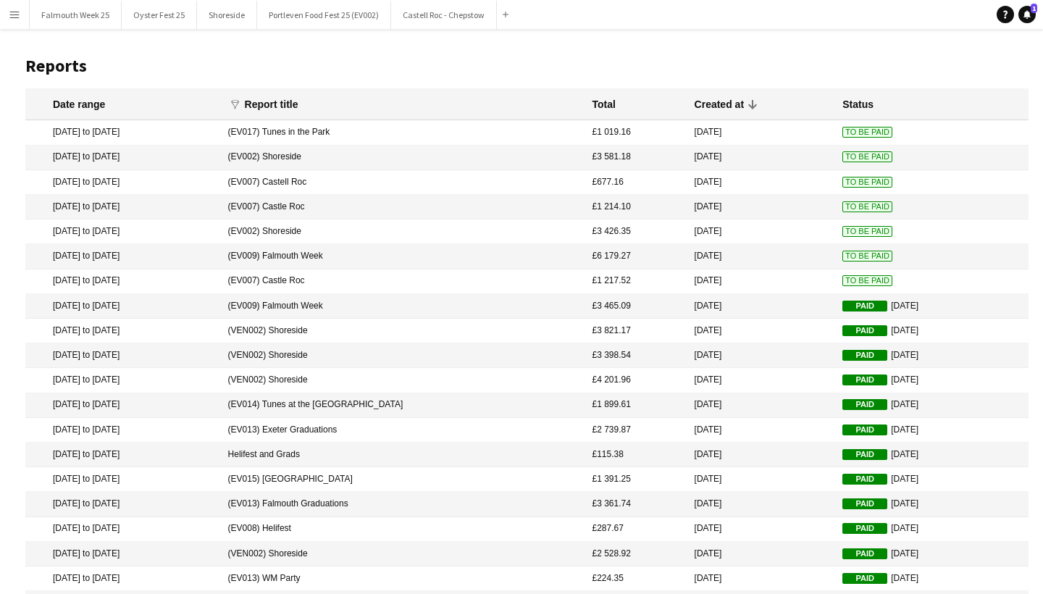
click at [844, 278] on span "To Be Paid" at bounding box center [867, 280] width 50 height 11
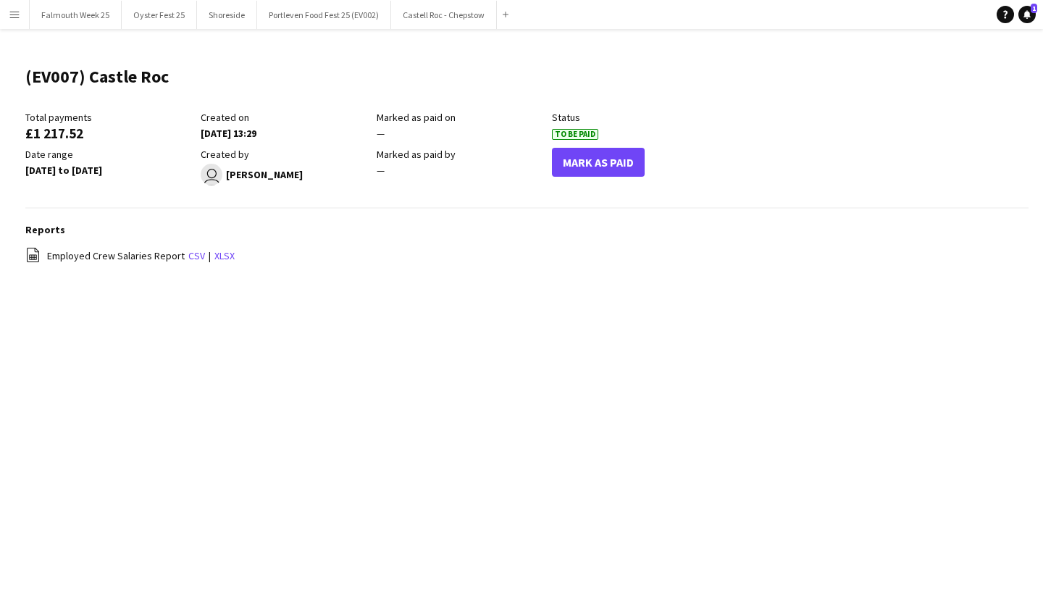
click at [602, 163] on button "Mark As Paid" at bounding box center [598, 162] width 93 height 29
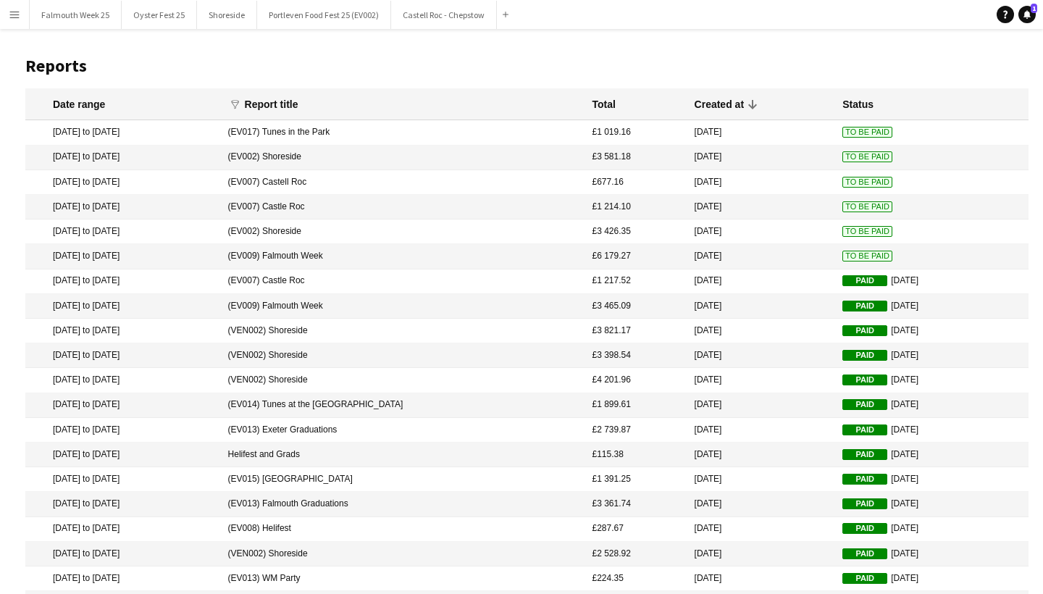
click at [842, 253] on span "To Be Paid" at bounding box center [867, 256] width 50 height 11
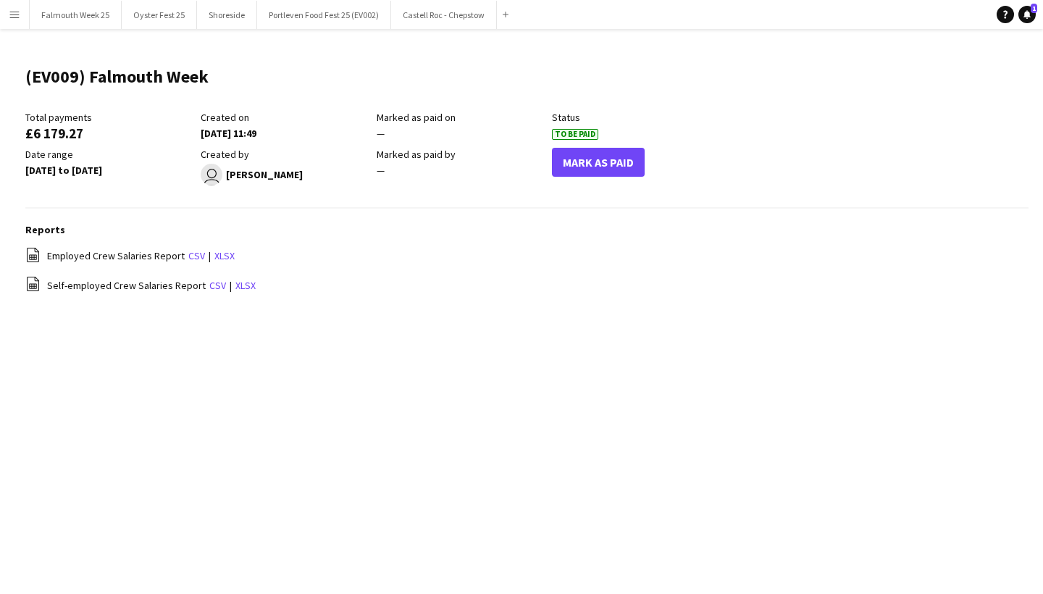
click at [610, 164] on button "Mark As Paid" at bounding box center [598, 162] width 93 height 29
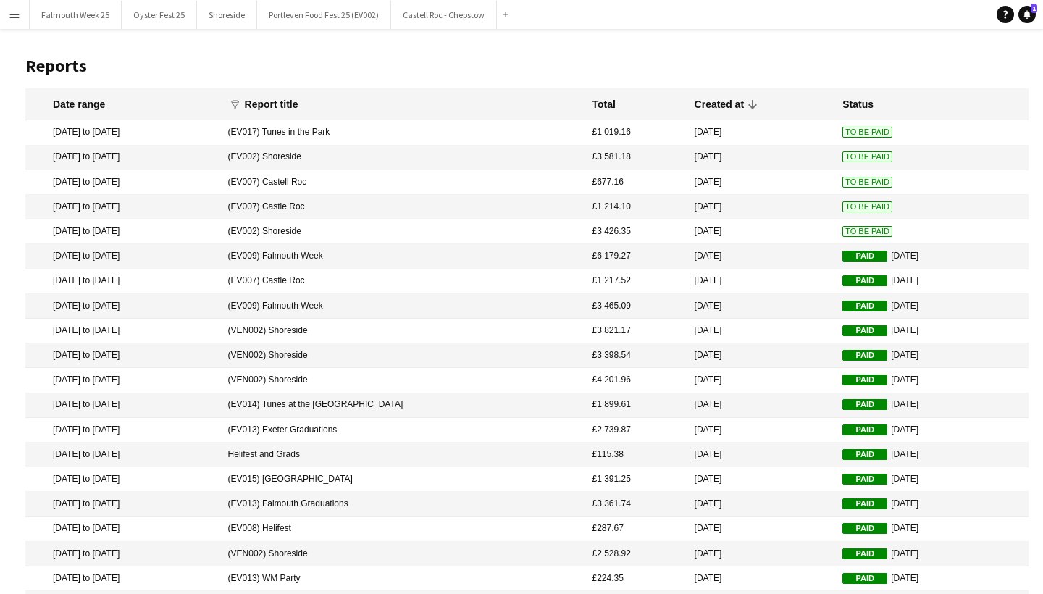
click at [842, 230] on span "To Be Paid" at bounding box center [867, 231] width 50 height 11
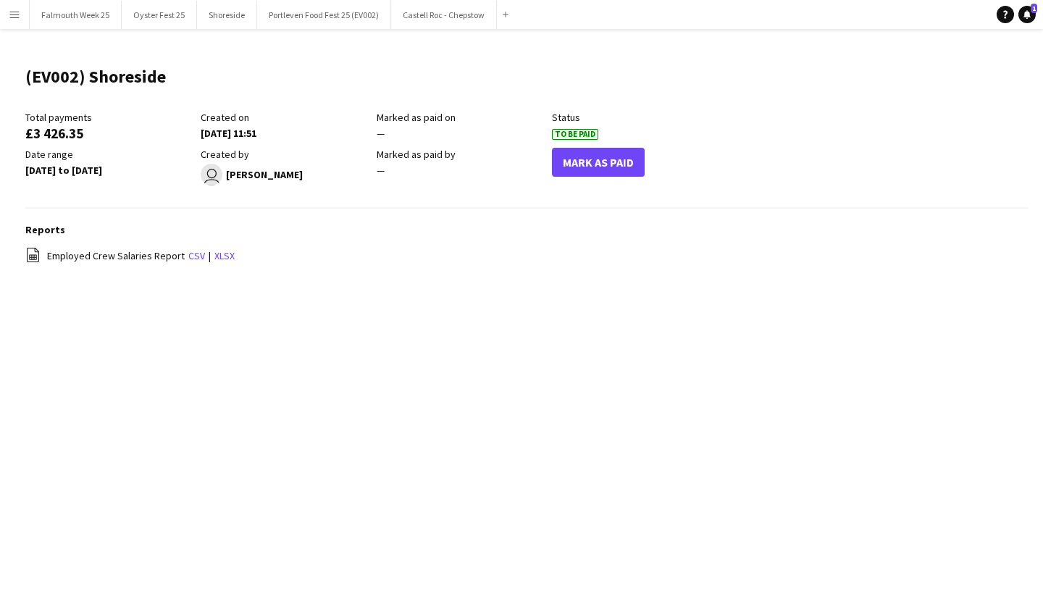
click at [605, 164] on button "Mark As Paid" at bounding box center [598, 162] width 93 height 29
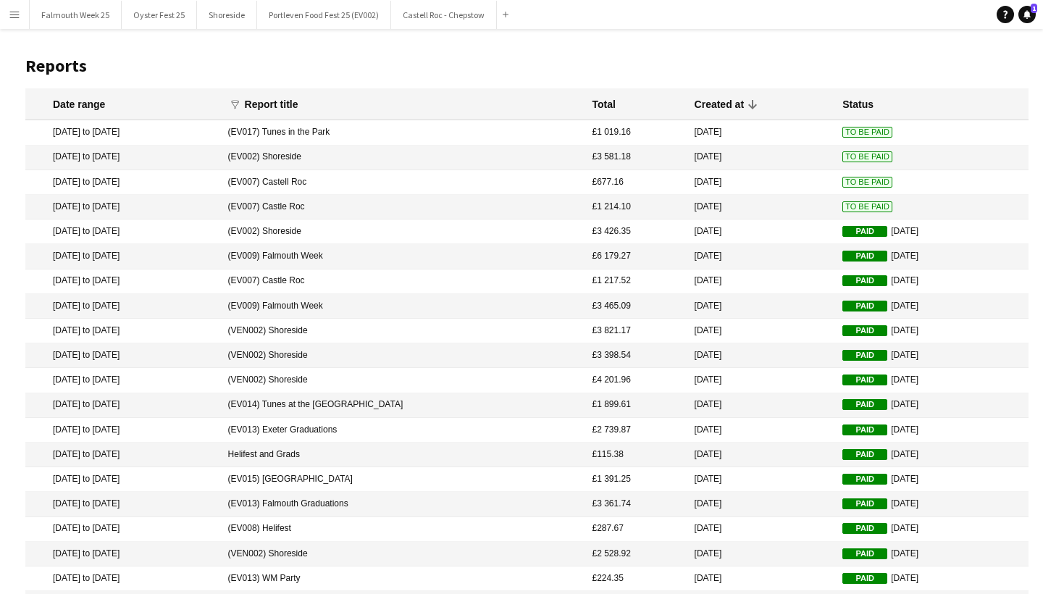
click at [842, 206] on span "To Be Paid" at bounding box center [867, 206] width 50 height 11
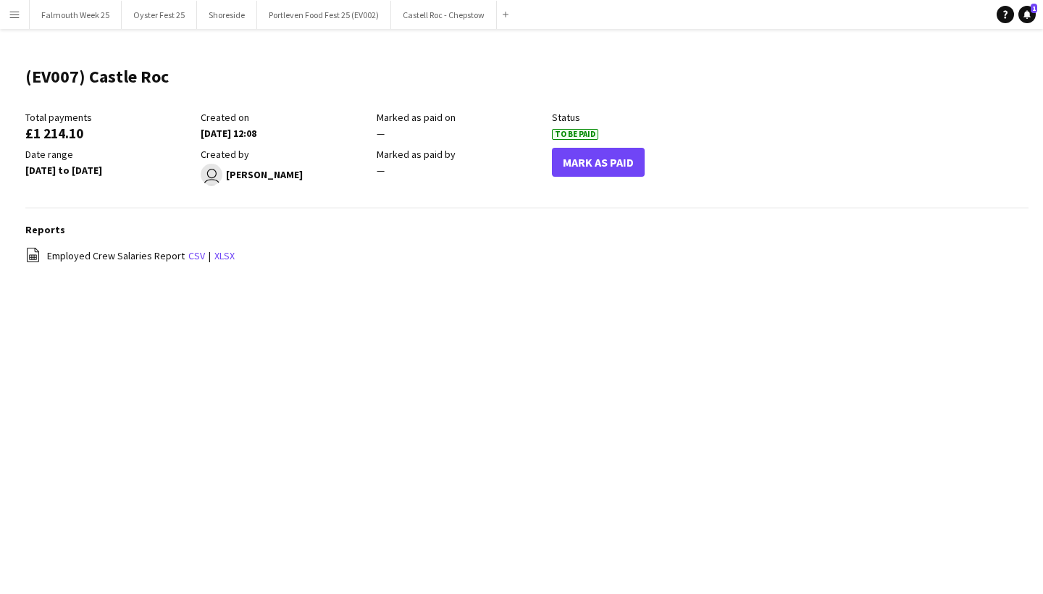
click at [613, 170] on button "Mark As Paid" at bounding box center [598, 162] width 93 height 29
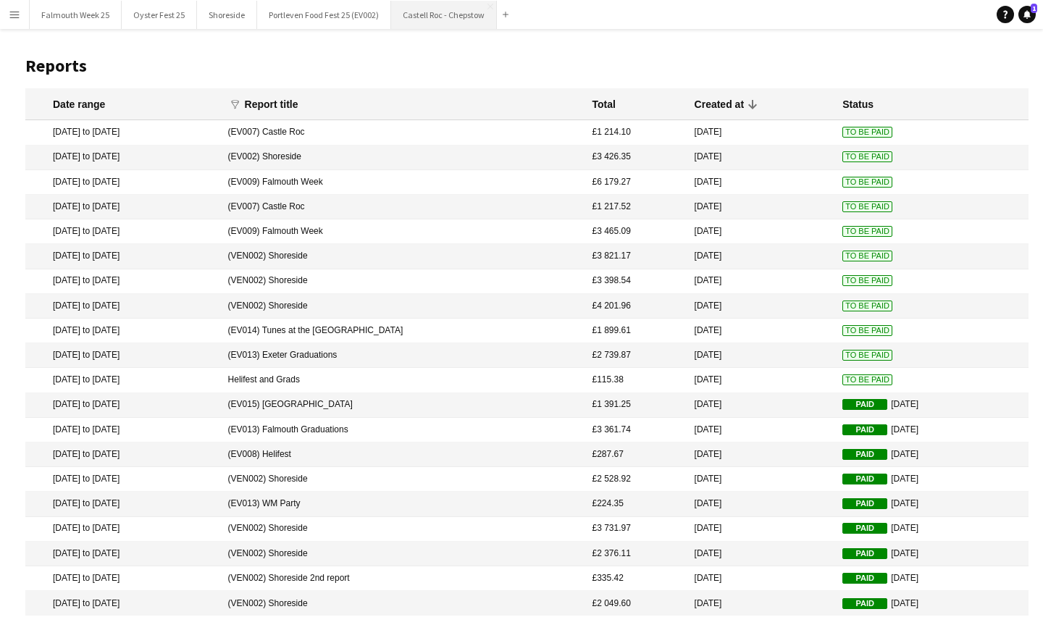
click at [417, 28] on button "Castell Roc - Chepstow Close" at bounding box center [444, 15] width 106 height 28
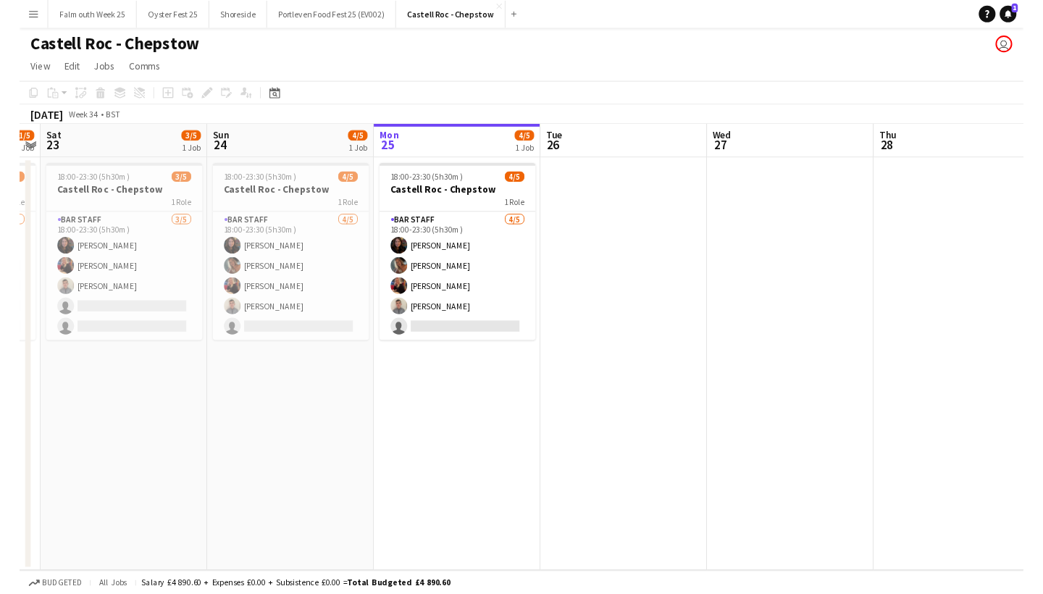
scroll to position [0, 322]
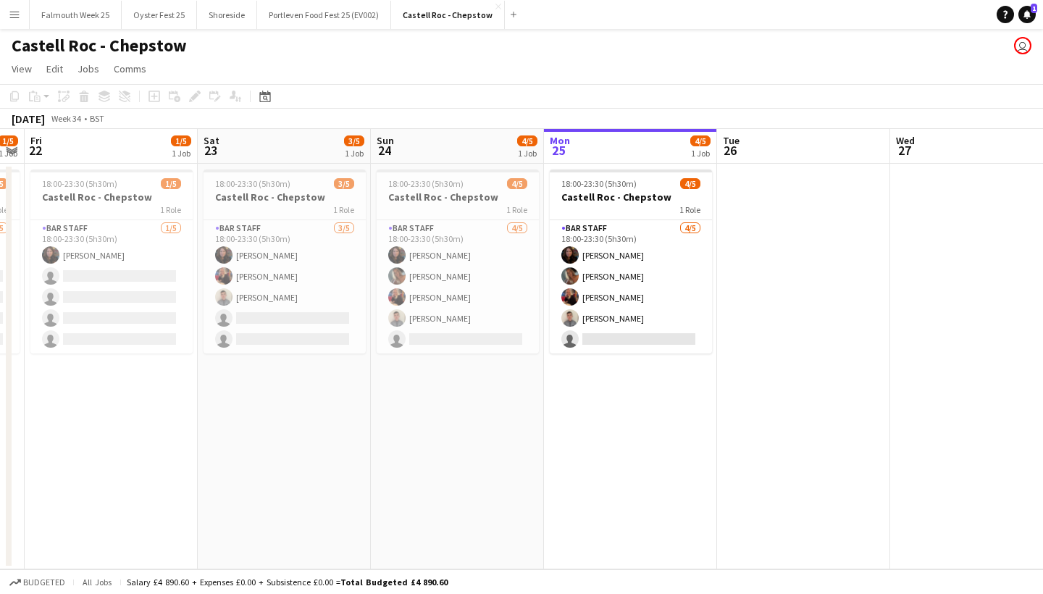
click at [21, 25] on button "Menu" at bounding box center [14, 14] width 29 height 29
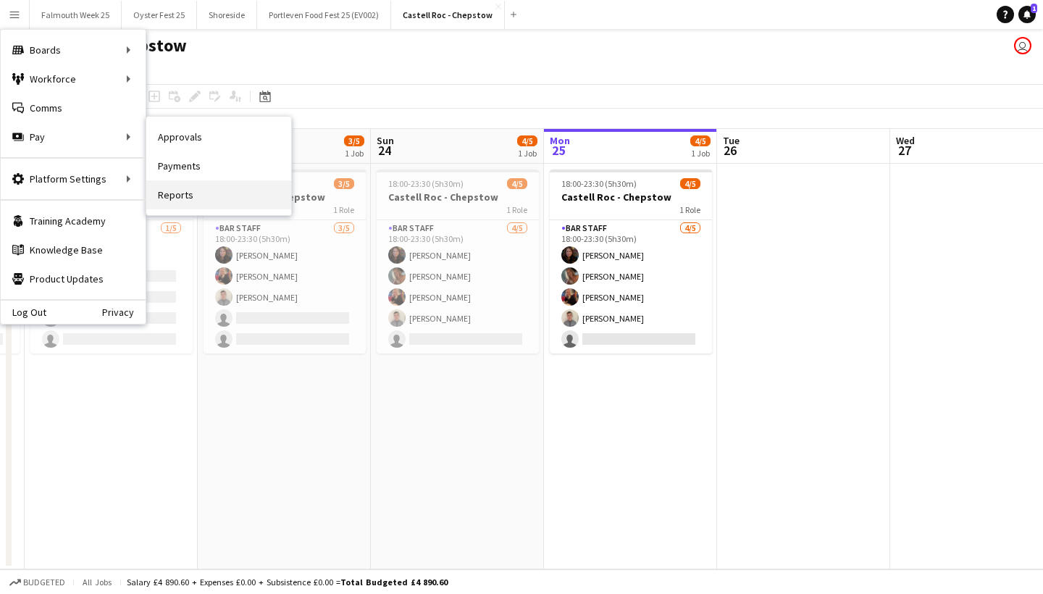
click at [182, 188] on link "Reports" at bounding box center [218, 194] width 145 height 29
